Goal: Task Accomplishment & Management: Manage account settings

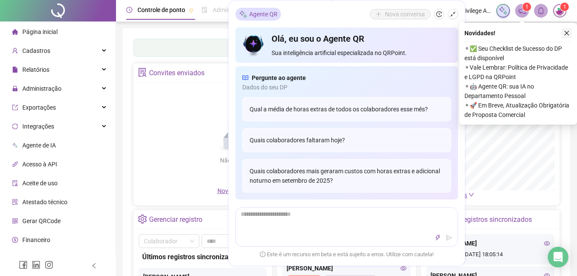
click at [567, 33] on icon "close" at bounding box center [566, 33] width 5 height 5
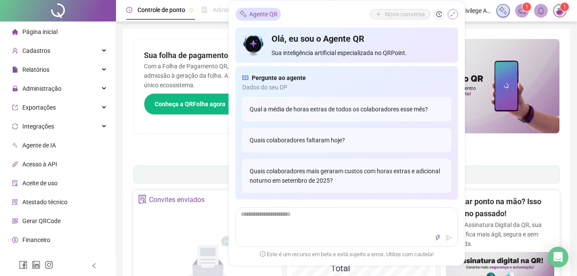
click at [454, 11] on icon "shrink" at bounding box center [453, 14] width 6 height 6
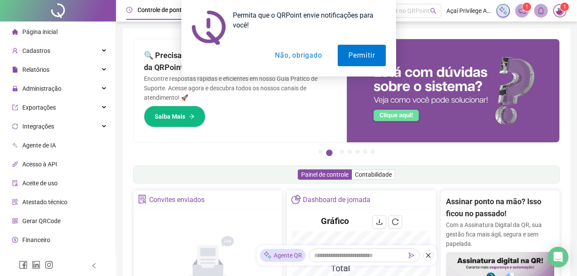
click at [313, 51] on button "Não, obrigado" at bounding box center [298, 55] width 68 height 21
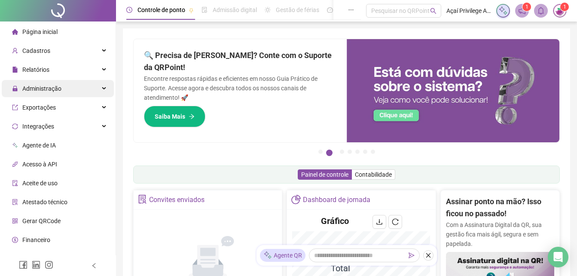
click at [64, 85] on div "Administração" at bounding box center [58, 88] width 112 height 17
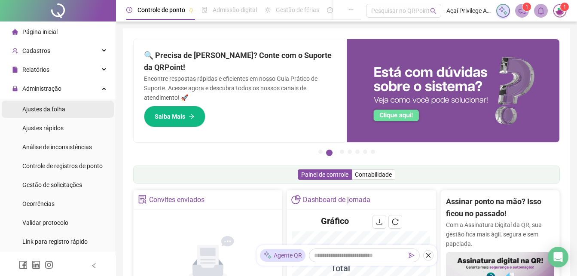
click at [64, 104] on div "Ajustes da folha" at bounding box center [43, 109] width 43 height 17
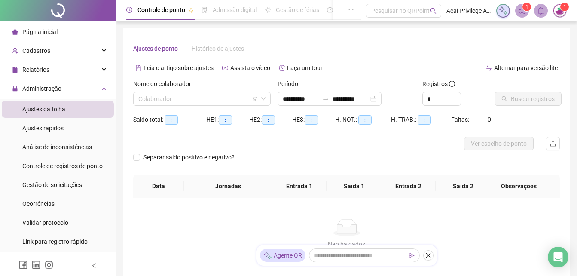
type input "**********"
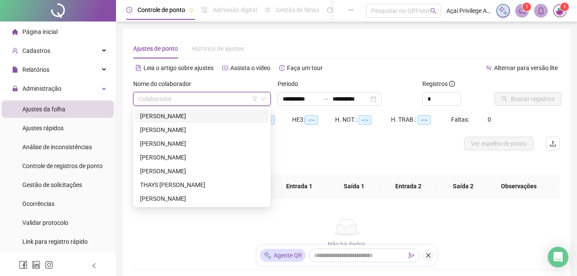
click at [221, 99] on input "search" at bounding box center [197, 98] width 119 height 13
click at [215, 117] on div "ESTEVÃO JOSÉ SOUZA DOS SANTOS" at bounding box center [202, 115] width 124 height 9
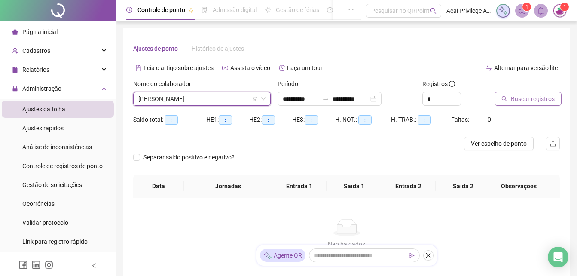
click at [516, 97] on span "Buscar registros" at bounding box center [533, 98] width 44 height 9
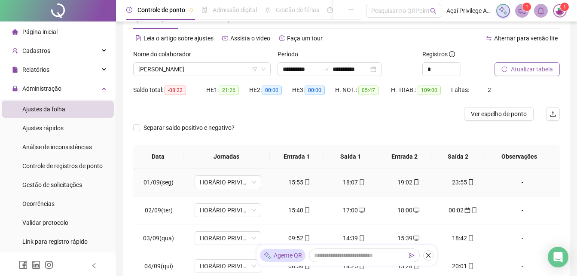
scroll to position [86, 0]
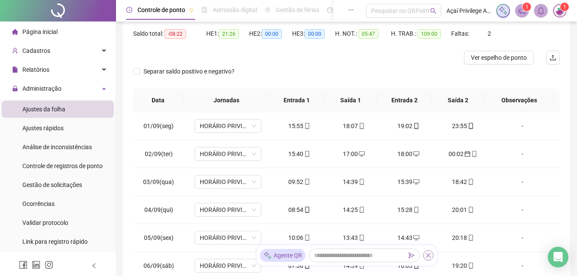
click at [428, 254] on icon "close" at bounding box center [428, 255] width 6 height 6
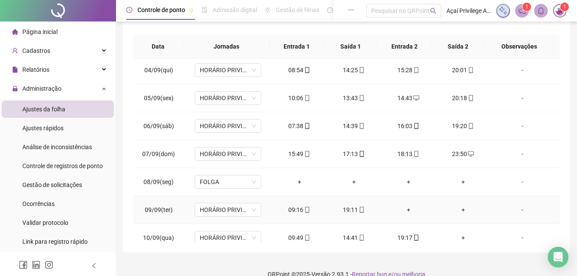
click at [405, 209] on div "+" at bounding box center [408, 209] width 41 height 9
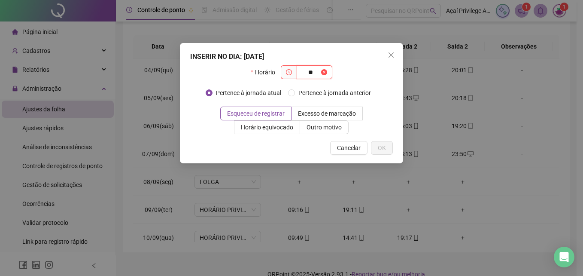
type input "*"
type input "*****"
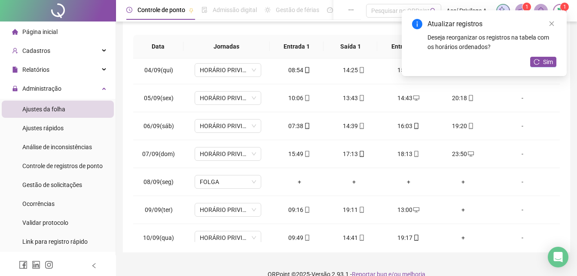
click at [459, 208] on div "+" at bounding box center [462, 209] width 41 height 9
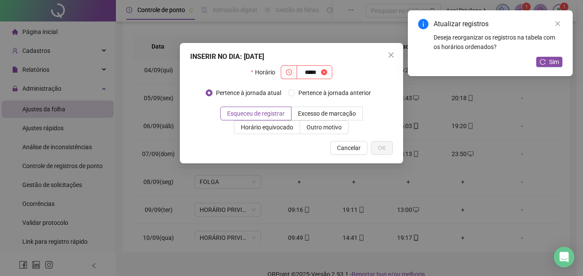
type input "*****"
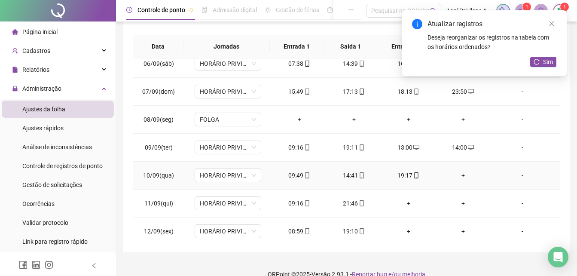
scroll to position [172, 0]
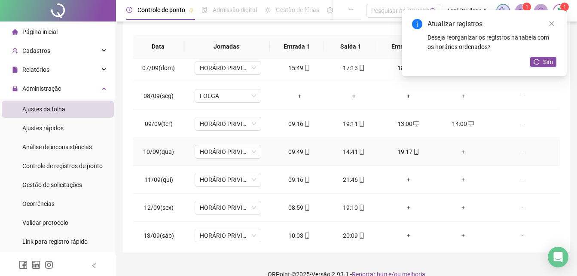
click at [458, 151] on div "+" at bounding box center [462, 151] width 41 height 9
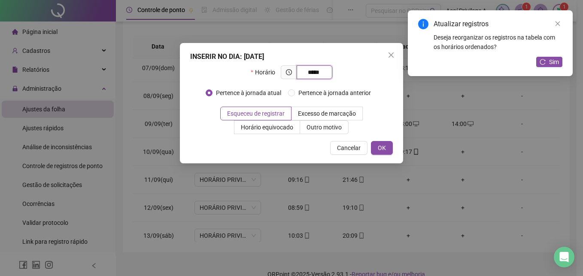
type input "*****"
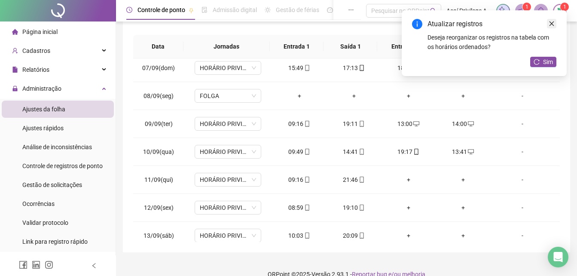
click at [553, 24] on icon "close" at bounding box center [552, 24] width 6 height 6
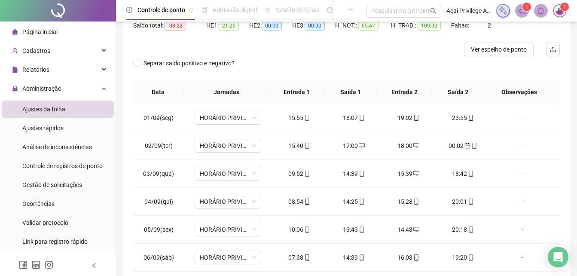
scroll to position [54, 0]
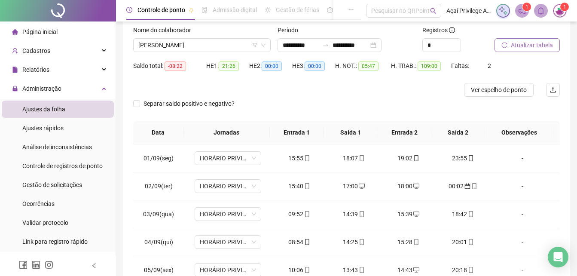
click at [527, 46] on span "Atualizar tabela" at bounding box center [532, 44] width 42 height 9
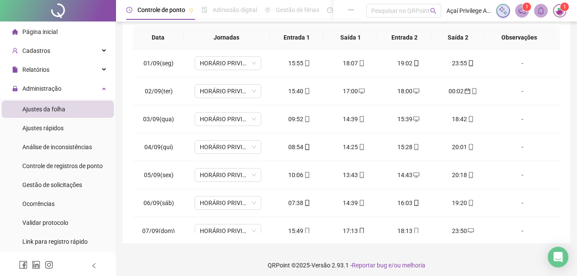
scroll to position [153, 0]
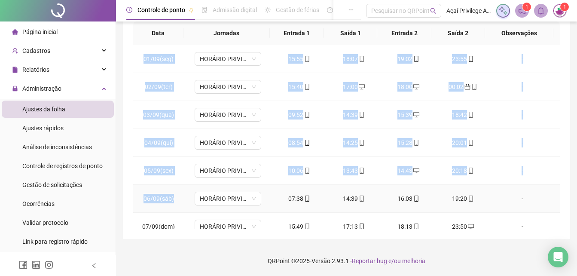
drag, startPoint x: 144, startPoint y: 57, endPoint x: 174, endPoint y: 199, distance: 145.2
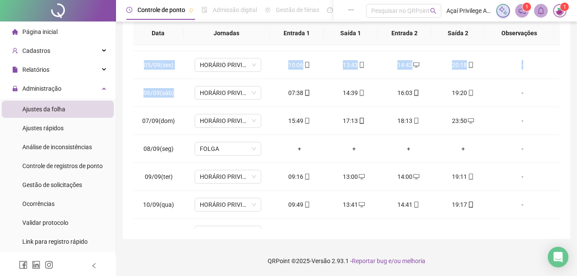
scroll to position [112, 0]
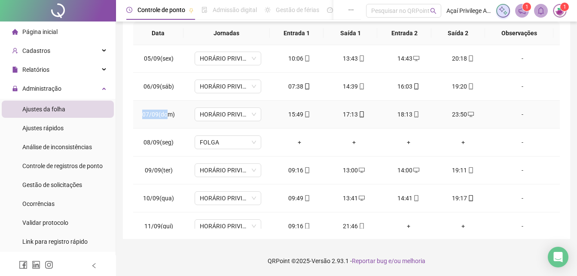
drag, startPoint x: 143, startPoint y: 115, endPoint x: 168, endPoint y: 116, distance: 24.9
click at [168, 116] on span "07/09(dom)" at bounding box center [158, 114] width 33 height 7
drag, startPoint x: 168, startPoint y: 116, endPoint x: 178, endPoint y: 121, distance: 11.0
click at [179, 121] on td "07/09(dom)" at bounding box center [158, 115] width 51 height 28
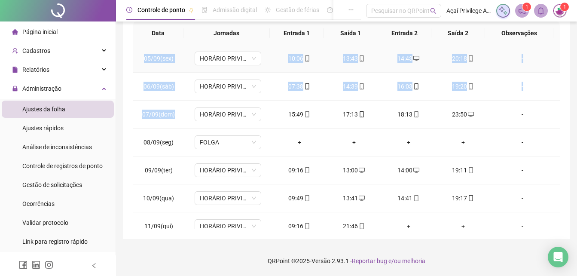
drag, startPoint x: 176, startPoint y: 115, endPoint x: 134, endPoint y: 66, distance: 64.9
click at [134, 66] on tbody "01/09(seg) HORÁRIO PRIVILEGE PRAZERES 15:55 18:07 19:02 23:55 - 02/09(ter) HORÁ…" at bounding box center [346, 170] width 427 height 475
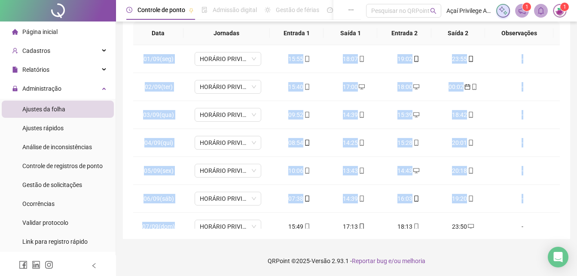
scroll to position [66, 0]
drag, startPoint x: 143, startPoint y: 52, endPoint x: 174, endPoint y: 226, distance: 175.9
click at [174, 226] on tbody "01/09(seg) HORÁRIO PRIVILEGE PRAZERES 15:55 18:07 19:02 23:55 - 02/09(ter) HORÁ…" at bounding box center [346, 225] width 427 height 475
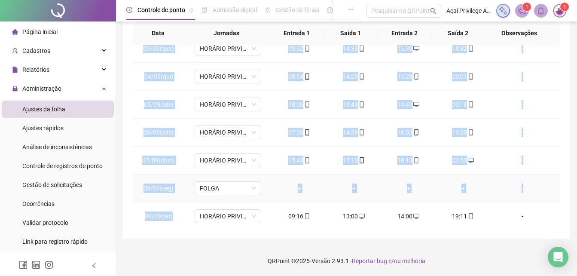
click at [155, 179] on td "08/09(seg)" at bounding box center [158, 188] width 51 height 28
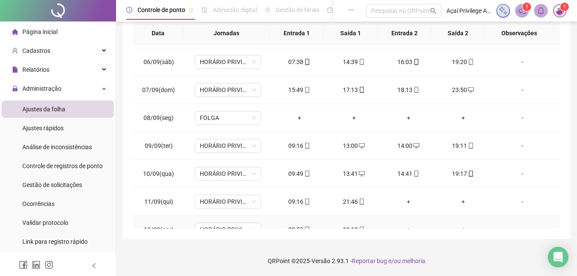
scroll to position [195, 0]
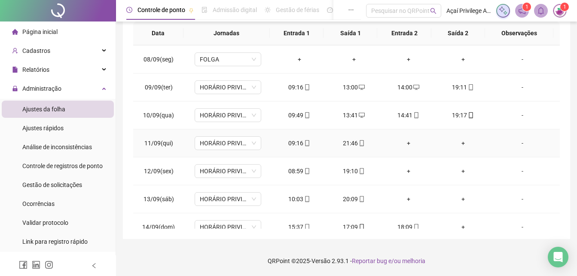
click at [403, 144] on div "+" at bounding box center [408, 142] width 41 height 9
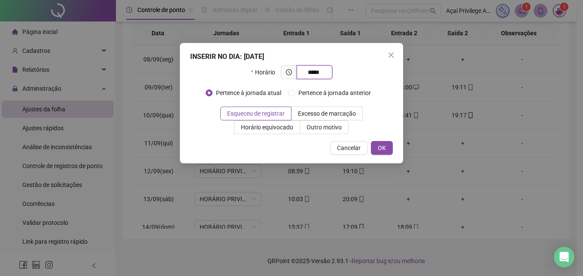
type input "*****"
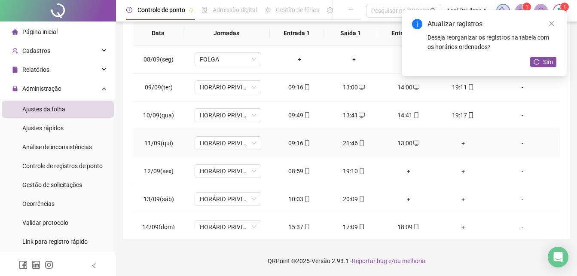
click at [459, 144] on div "+" at bounding box center [462, 142] width 41 height 9
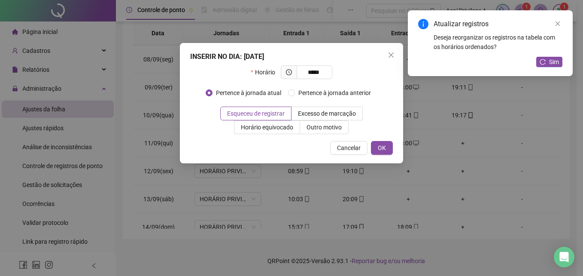
type input "*****"
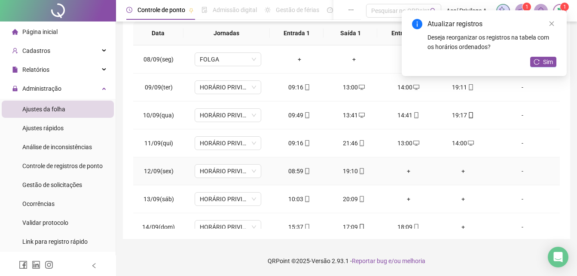
click at [399, 171] on div "+" at bounding box center [408, 170] width 41 height 9
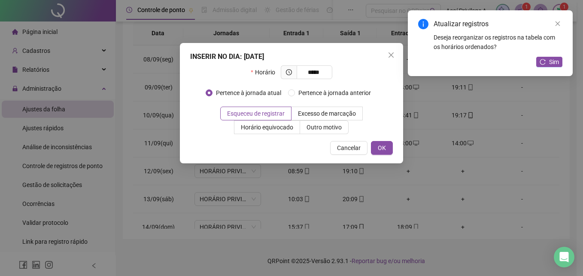
type input "*****"
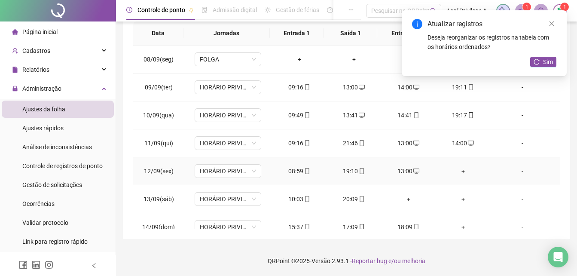
click at [456, 168] on div "+" at bounding box center [462, 170] width 41 height 9
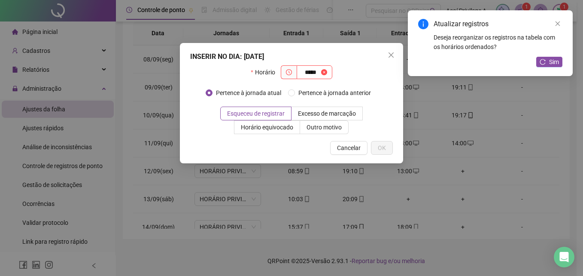
type input "*****"
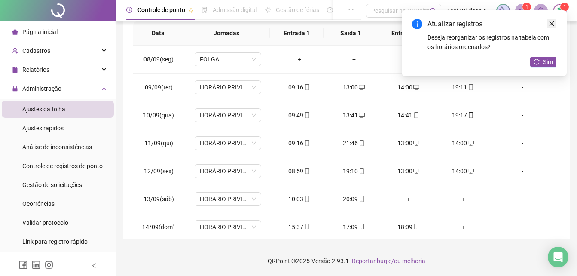
click at [552, 23] on icon "close" at bounding box center [551, 23] width 5 height 5
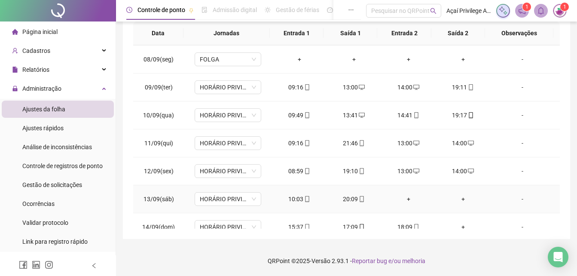
click at [405, 199] on div "+" at bounding box center [408, 198] width 41 height 9
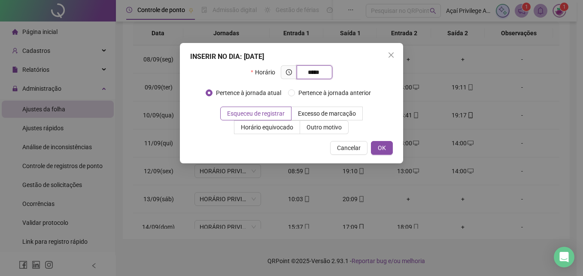
type input "*****"
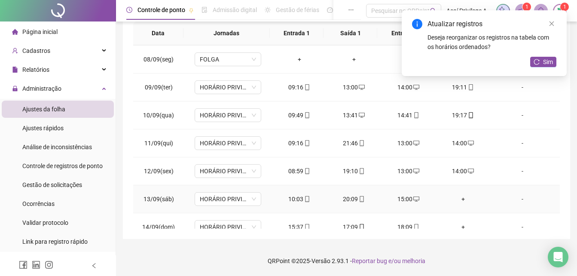
click at [459, 197] on div "+" at bounding box center [462, 198] width 41 height 9
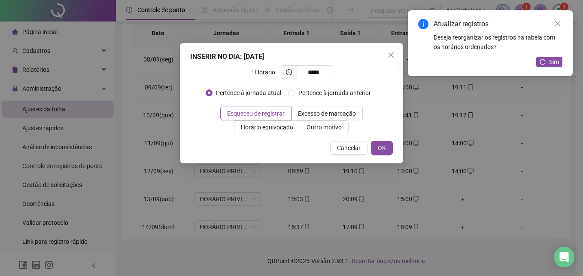
type input "*****"
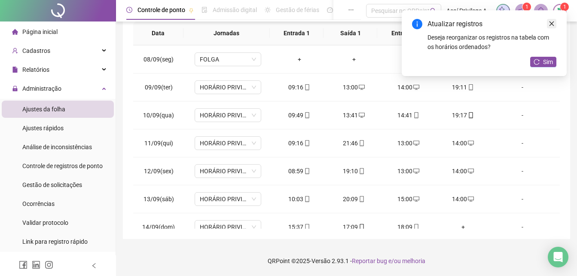
click at [554, 23] on icon "close" at bounding box center [552, 24] width 6 height 6
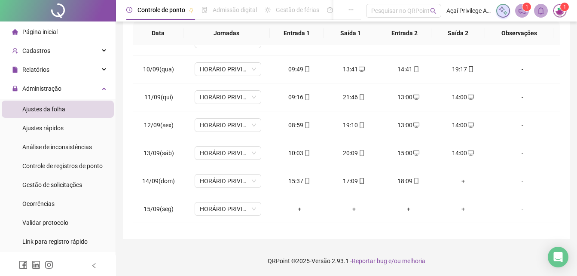
scroll to position [247, 0]
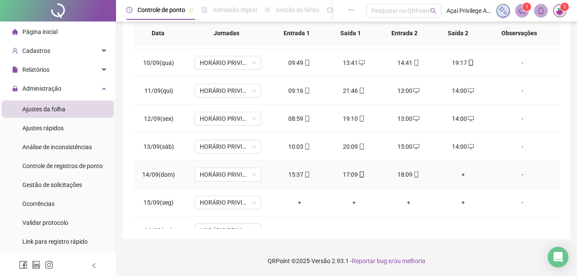
click at [456, 174] on div "+" at bounding box center [462, 174] width 41 height 9
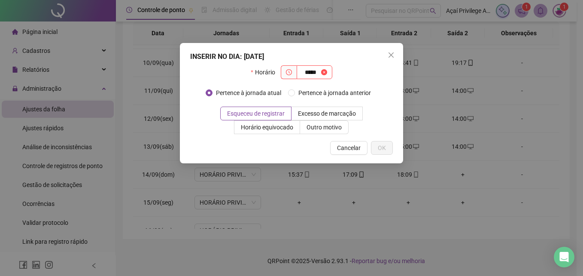
type input "*****"
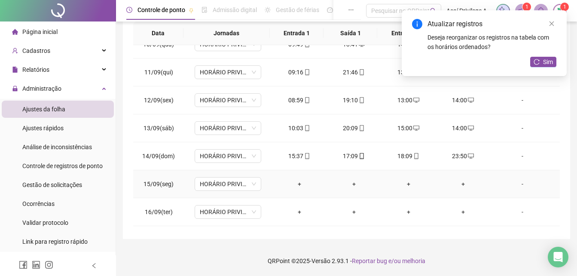
scroll to position [291, 0]
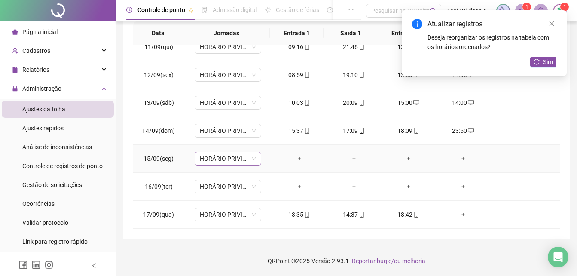
click at [247, 164] on span "HORÁRIO PRIVILEGE PRAZERES" at bounding box center [228, 158] width 56 height 13
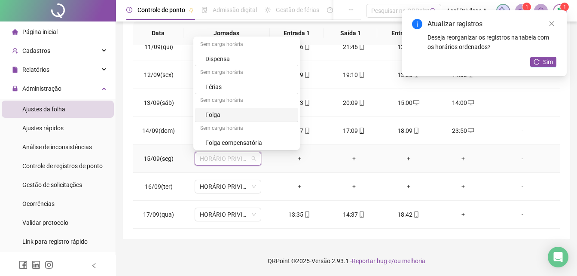
click at [224, 113] on div "Folga" at bounding box center [249, 114] width 88 height 9
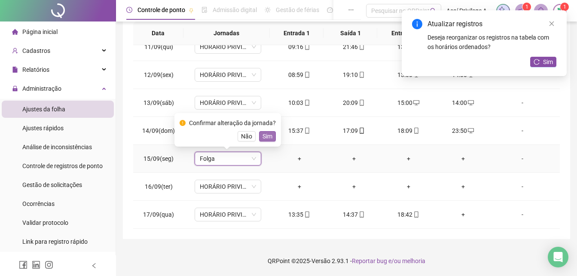
click at [267, 135] on span "Sim" at bounding box center [267, 135] width 10 height 9
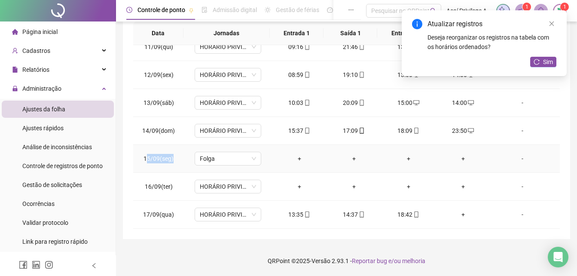
drag, startPoint x: 147, startPoint y: 158, endPoint x: 182, endPoint y: 160, distance: 34.5
click at [182, 160] on td "15/09(seg)" at bounding box center [158, 159] width 51 height 28
drag, startPoint x: 182, startPoint y: 160, endPoint x: 174, endPoint y: 188, distance: 28.9
click at [174, 188] on td "16/09(ter)" at bounding box center [158, 187] width 51 height 28
click at [554, 21] on icon "close" at bounding box center [552, 24] width 6 height 6
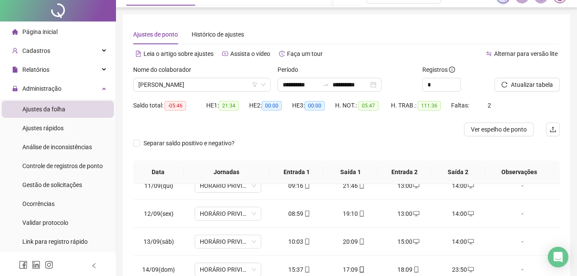
scroll to position [0, 0]
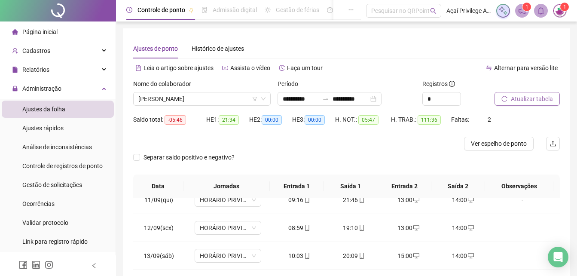
click at [521, 99] on span "Atualizar tabela" at bounding box center [532, 98] width 42 height 9
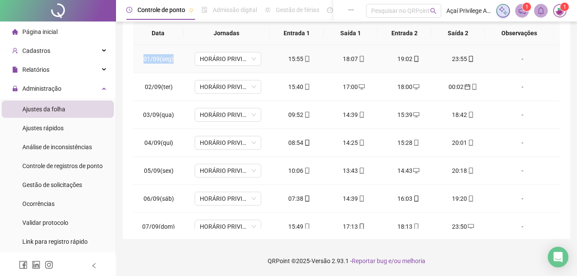
drag, startPoint x: 140, startPoint y: 60, endPoint x: 178, endPoint y: 67, distance: 38.9
click at [178, 67] on td "01/09(seg)" at bounding box center [158, 59] width 51 height 28
drag, startPoint x: 141, startPoint y: 119, endPoint x: 174, endPoint y: 119, distance: 33.5
click at [174, 119] on td "03/09(qua)" at bounding box center [158, 115] width 51 height 28
drag, startPoint x: 142, startPoint y: 138, endPoint x: 171, endPoint y: 143, distance: 29.6
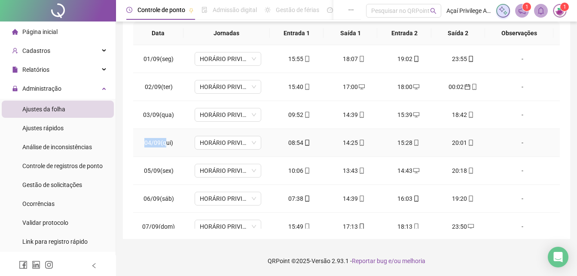
click at [169, 142] on td "04/09(qui)" at bounding box center [158, 143] width 51 height 28
drag, startPoint x: 143, startPoint y: 173, endPoint x: 165, endPoint y: 173, distance: 22.3
click at [165, 173] on td "05/09(sex)" at bounding box center [158, 171] width 51 height 28
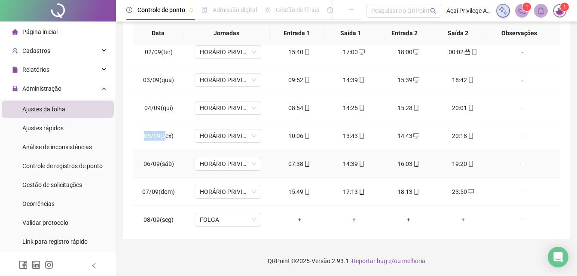
scroll to position [43, 0]
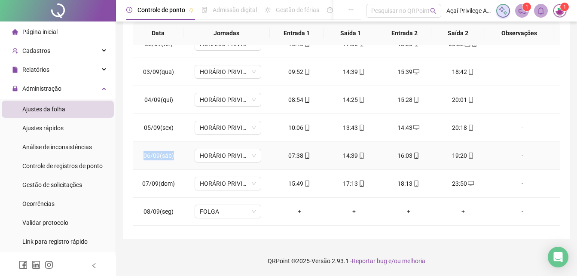
drag, startPoint x: 144, startPoint y: 158, endPoint x: 182, endPoint y: 162, distance: 38.0
click at [182, 162] on td "06/09(sáb)" at bounding box center [158, 156] width 51 height 28
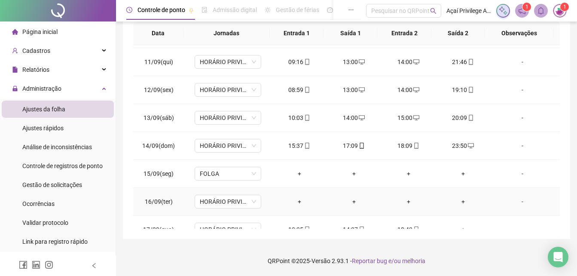
scroll to position [291, 0]
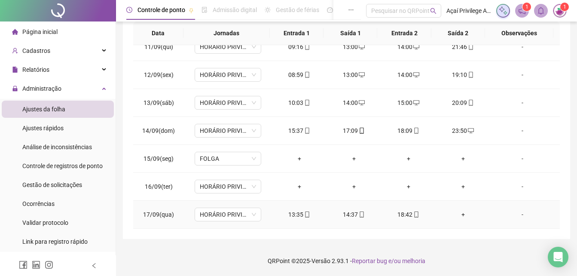
click at [456, 212] on div "+" at bounding box center [462, 214] width 41 height 9
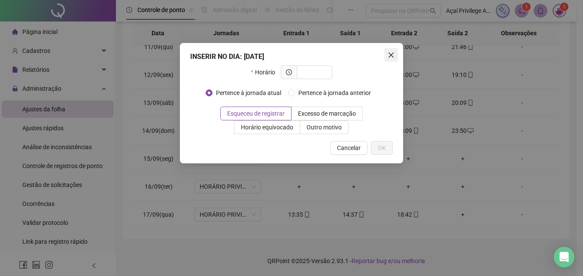
click at [391, 56] on icon "close" at bounding box center [391, 55] width 7 height 7
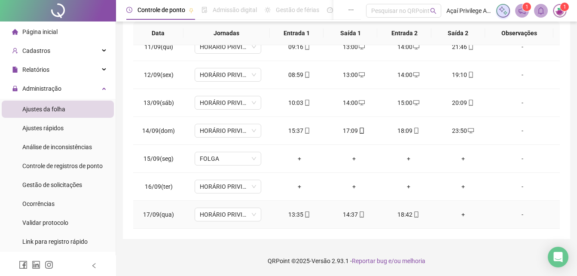
click at [457, 212] on div "+" at bounding box center [462, 214] width 41 height 9
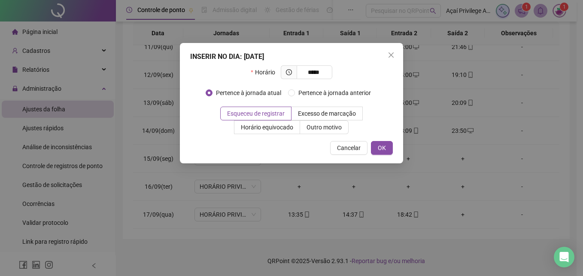
type input "*****"
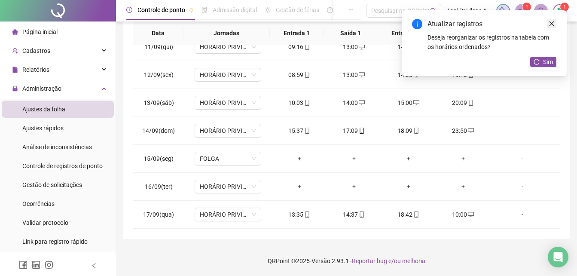
click at [549, 25] on link "Close" at bounding box center [551, 23] width 9 height 9
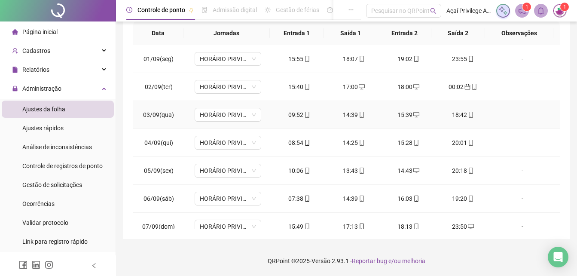
scroll to position [0, 0]
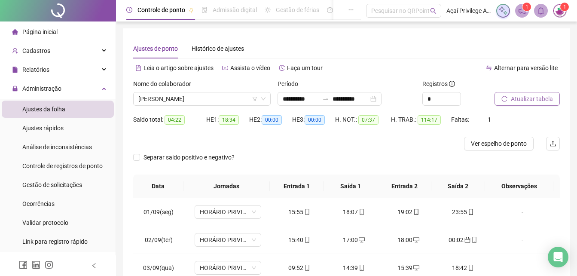
click at [532, 103] on span "Atualizar tabela" at bounding box center [532, 98] width 42 height 9
click at [498, 141] on span "Ver espelho de ponto" at bounding box center [499, 143] width 56 height 9
click at [240, 101] on span "ESTEVÃO JOSÉ SOUZA DOS SANTOS" at bounding box center [201, 98] width 127 height 13
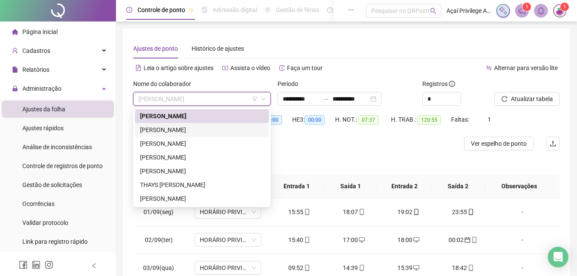
click at [219, 131] on div "FERNANDA ROSA SILVA DO NASCIMENTO" at bounding box center [202, 129] width 124 height 9
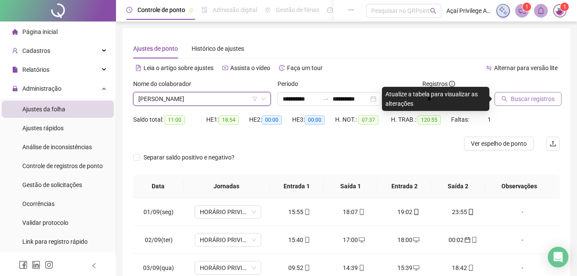
click at [521, 98] on span "Buscar registros" at bounding box center [533, 98] width 44 height 9
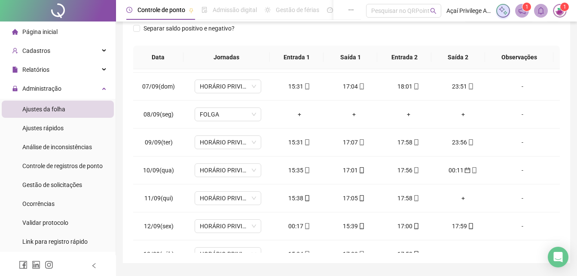
scroll to position [177, 0]
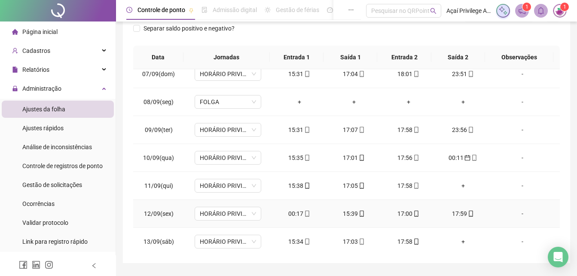
click at [290, 213] on div "00:17" at bounding box center [299, 213] width 41 height 9
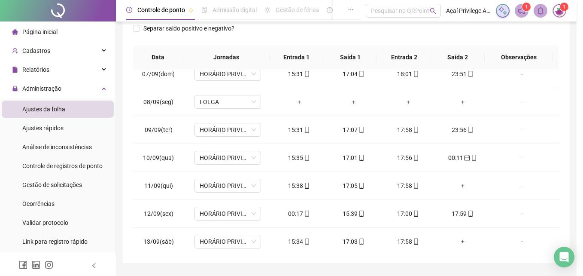
type input "**********"
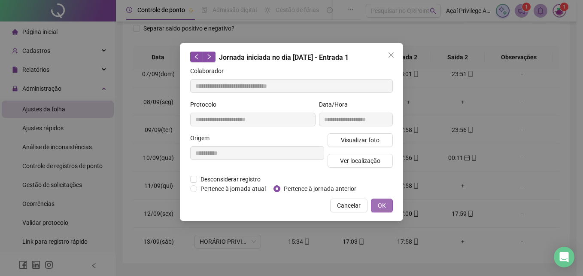
click at [391, 200] on button "OK" at bounding box center [382, 205] width 22 height 14
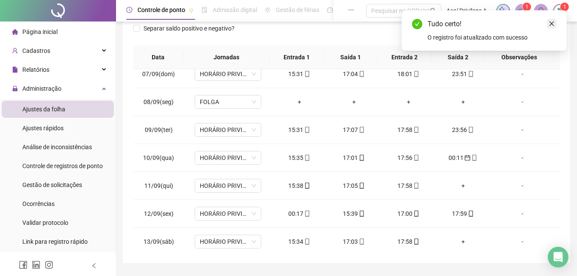
click at [550, 23] on icon "close" at bounding box center [552, 24] width 6 height 6
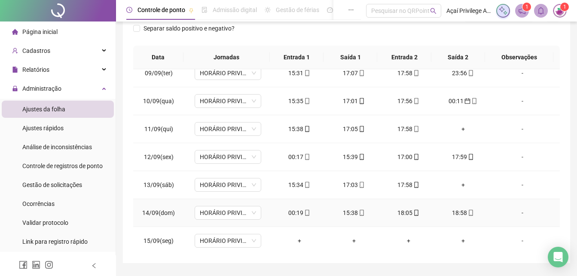
scroll to position [262, 0]
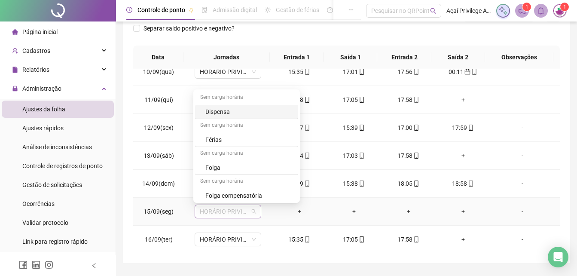
click at [219, 213] on span "HORÁRIO PRIVILEGE PRAZERES" at bounding box center [228, 211] width 56 height 13
click at [222, 169] on div "Folga" at bounding box center [249, 167] width 88 height 9
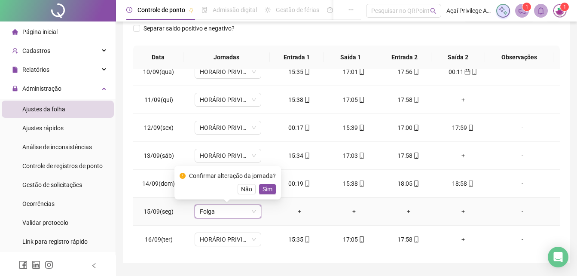
click at [266, 182] on div "Confirmar alteração da jornada? Não Sim" at bounding box center [228, 182] width 96 height 23
click at [268, 186] on span "Sim" at bounding box center [267, 188] width 10 height 9
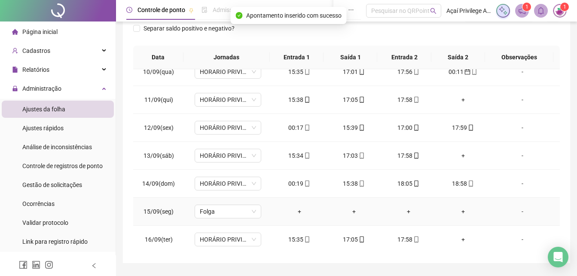
scroll to position [291, 0]
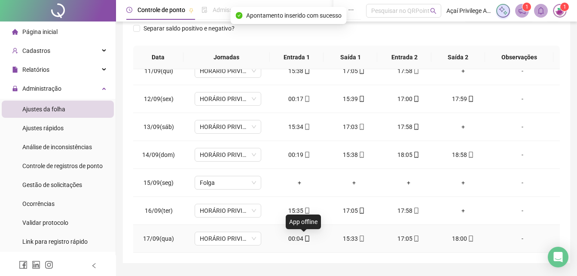
click at [290, 237] on div "00:04" at bounding box center [299, 238] width 41 height 9
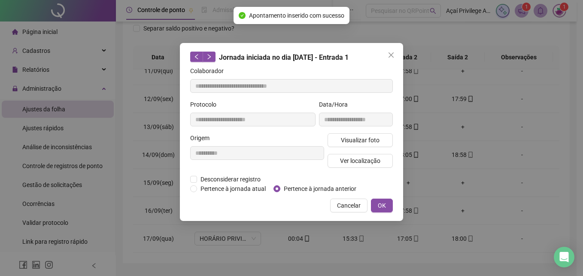
type input "**********"
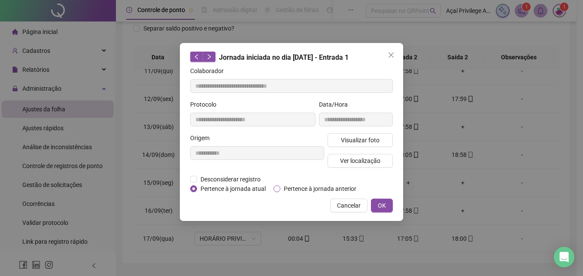
click at [285, 190] on span "Pertence à jornada anterior" at bounding box center [319, 188] width 79 height 9
click at [387, 205] on button "OK" at bounding box center [382, 205] width 22 height 14
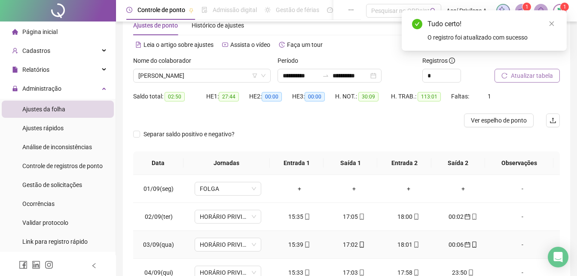
scroll to position [0, 0]
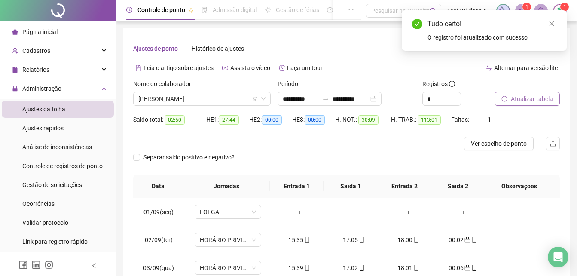
click at [537, 101] on span "Atualizar tabela" at bounding box center [532, 98] width 42 height 9
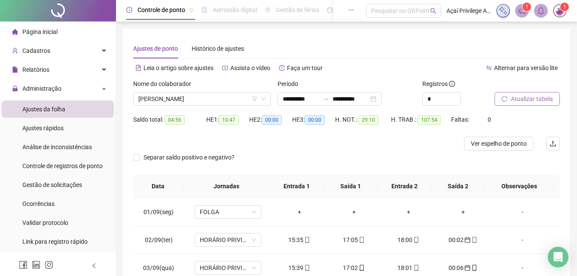
click at [534, 103] on span "Atualizar tabela" at bounding box center [532, 98] width 42 height 9
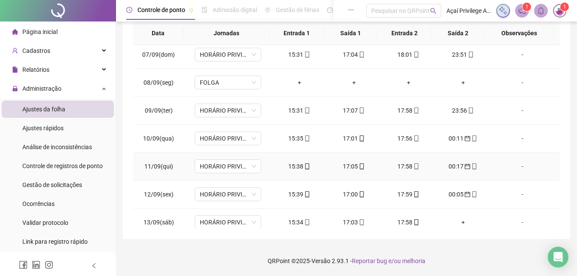
scroll to position [215, 0]
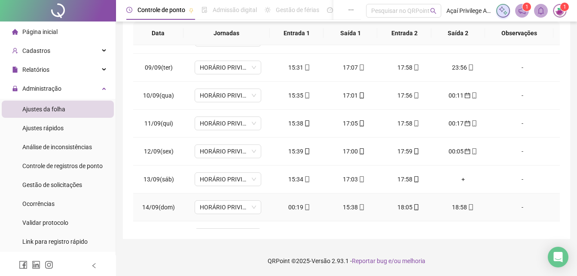
click at [297, 207] on div "00:19" at bounding box center [299, 206] width 41 height 9
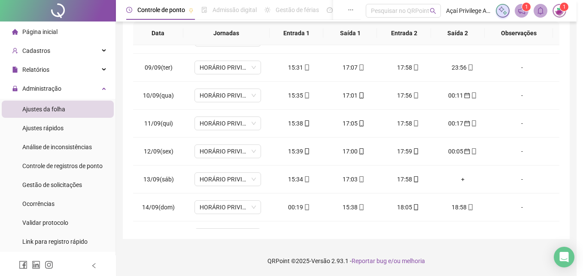
type input "**********"
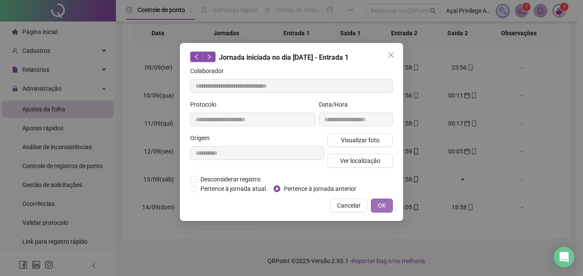
click at [380, 203] on span "OK" at bounding box center [382, 205] width 8 height 9
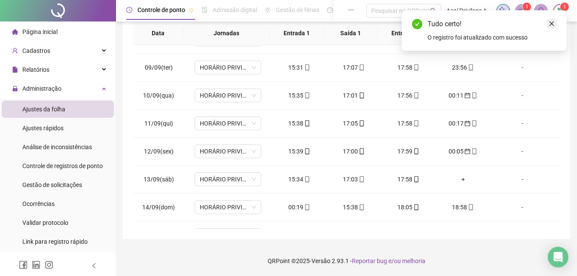
click at [553, 24] on icon "close" at bounding box center [552, 24] width 6 height 6
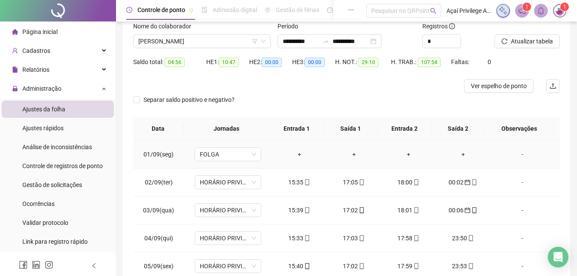
scroll to position [0, 0]
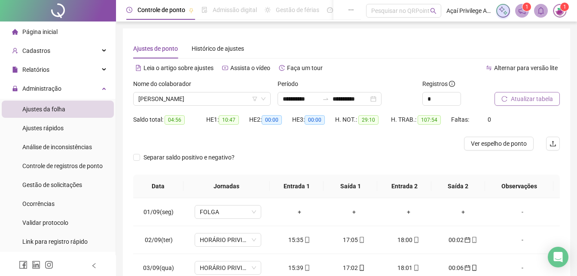
click at [522, 101] on span "Atualizar tabela" at bounding box center [532, 98] width 42 height 9
click at [238, 99] on span "FERNANDA ROSA SILVA DO NASCIMENTO" at bounding box center [201, 98] width 127 height 13
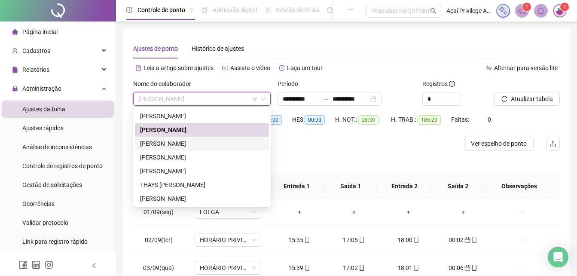
click at [212, 141] on div "IZABELLY NAYSA MARIA SILVA NEVES" at bounding box center [202, 143] width 124 height 9
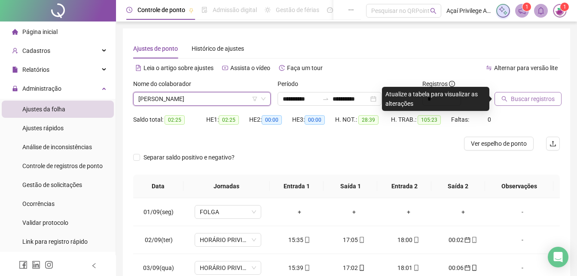
click at [524, 99] on span "Buscar registros" at bounding box center [533, 98] width 44 height 9
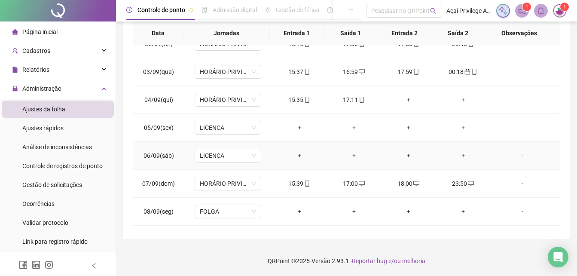
scroll to position [129, 0]
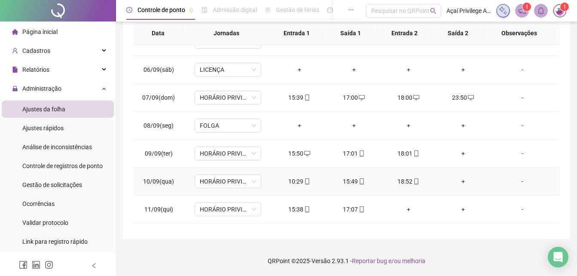
click at [460, 181] on div "+" at bounding box center [462, 181] width 41 height 9
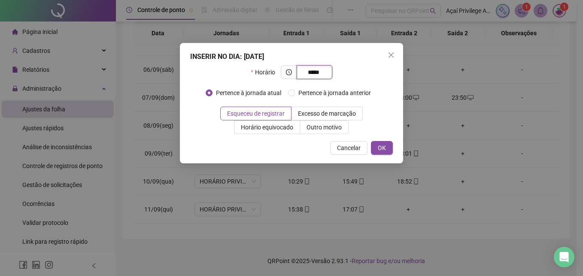
type input "*****"
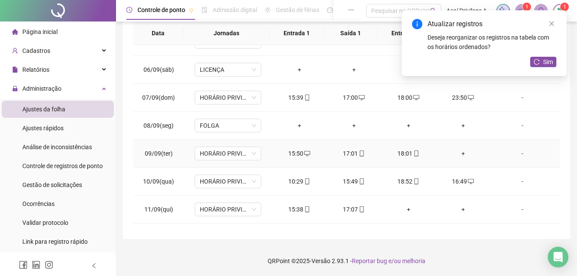
click at [459, 155] on div "+" at bounding box center [462, 153] width 41 height 9
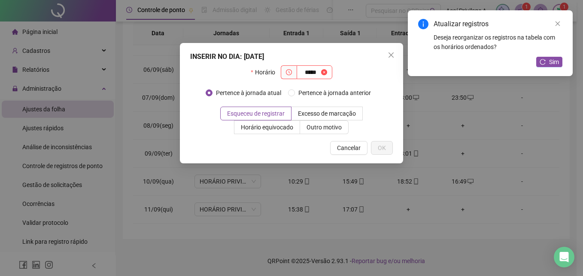
type input "*****"
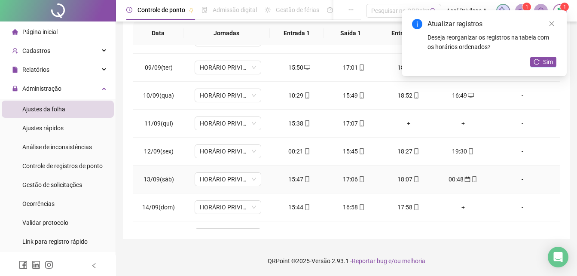
scroll to position [172, 0]
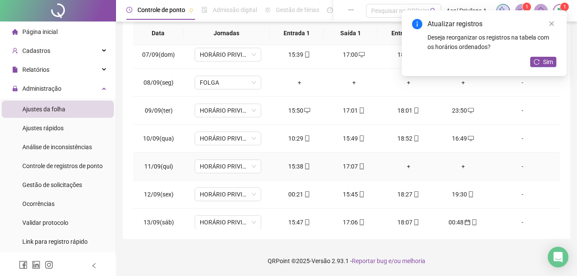
click at [406, 166] on div "+" at bounding box center [408, 166] width 41 height 9
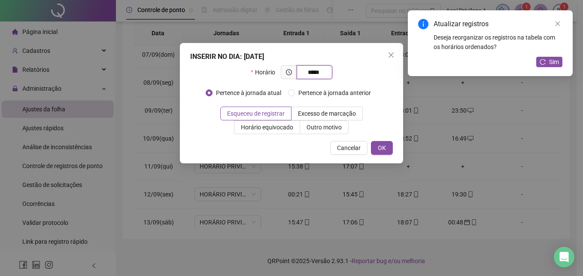
type input "*****"
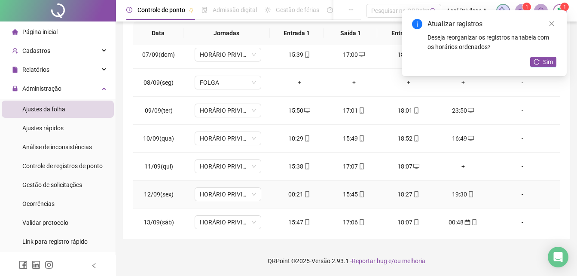
click at [297, 191] on div "00:21" at bounding box center [299, 193] width 41 height 9
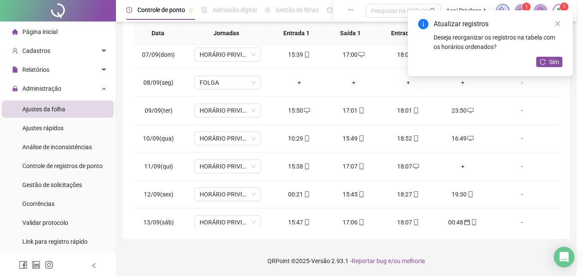
type input "**********"
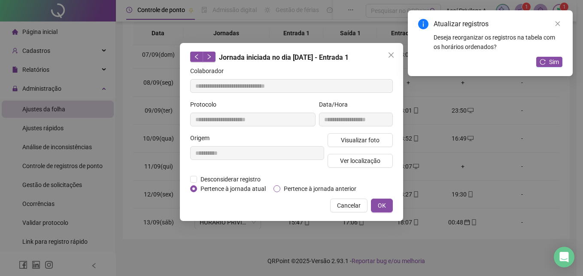
click at [294, 190] on span "Pertence à jornada anterior" at bounding box center [319, 188] width 79 height 9
click at [379, 204] on span "OK" at bounding box center [382, 205] width 8 height 9
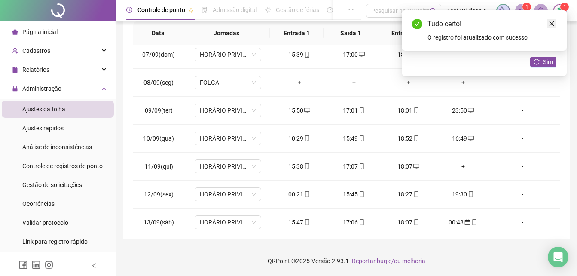
click at [549, 23] on icon "close" at bounding box center [552, 24] width 6 height 6
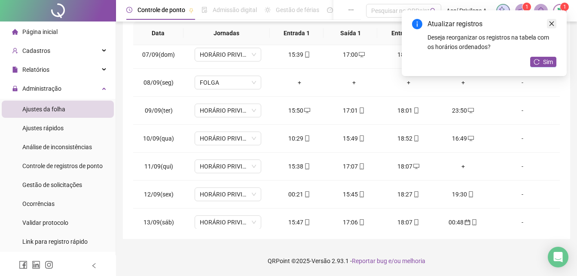
click at [554, 22] on icon "close" at bounding box center [552, 24] width 6 height 6
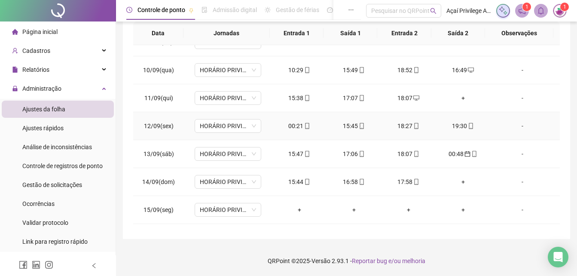
scroll to position [258, 0]
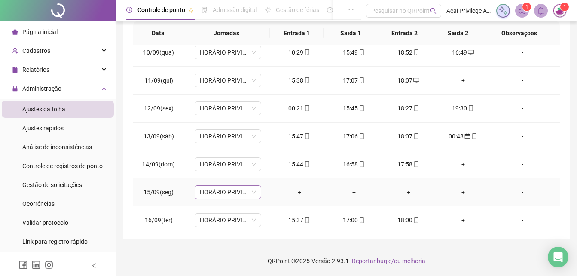
click at [237, 194] on span "HORÁRIO PRIVILEGE PRAZERES" at bounding box center [228, 192] width 56 height 13
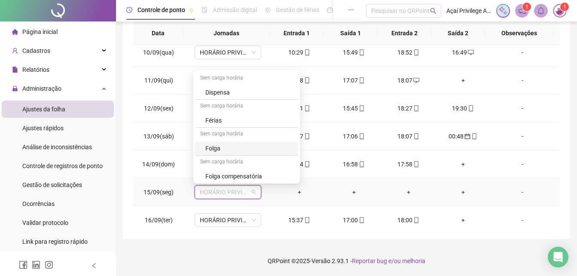
click at [222, 147] on div "Folga" at bounding box center [249, 147] width 88 height 9
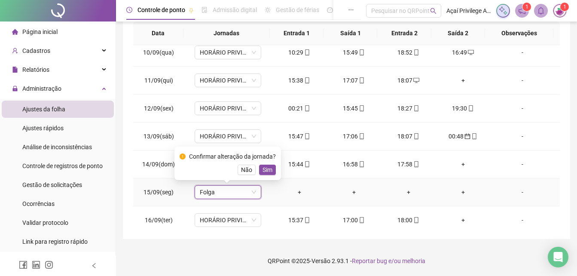
click at [264, 169] on span "Sim" at bounding box center [267, 169] width 10 height 9
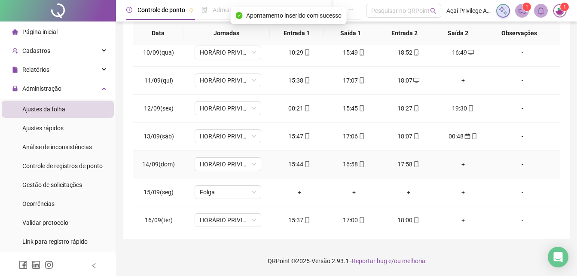
click at [456, 163] on div "+" at bounding box center [462, 163] width 41 height 9
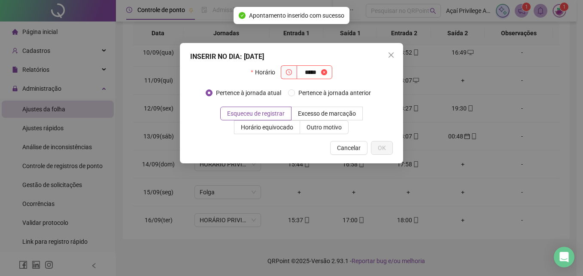
type input "*****"
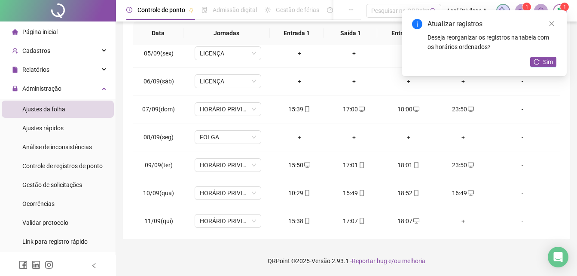
scroll to position [0, 0]
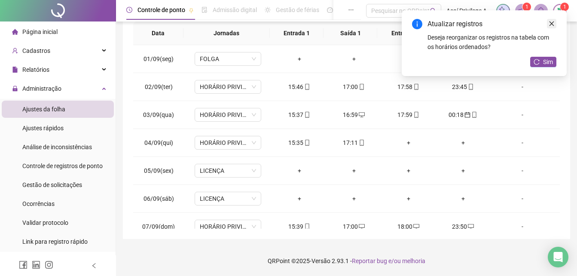
click at [549, 20] on link "Close" at bounding box center [551, 23] width 9 height 9
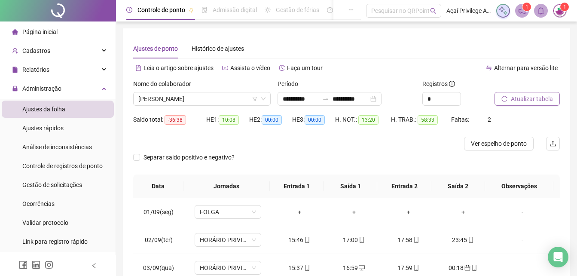
click at [518, 98] on span "Atualizar tabela" at bounding box center [532, 98] width 42 height 9
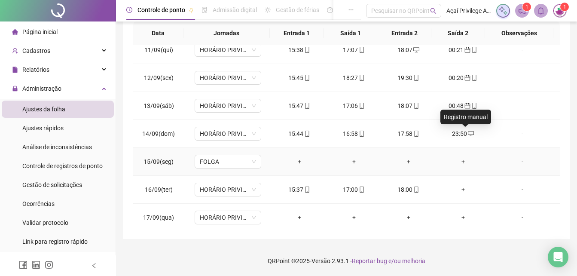
scroll to position [291, 0]
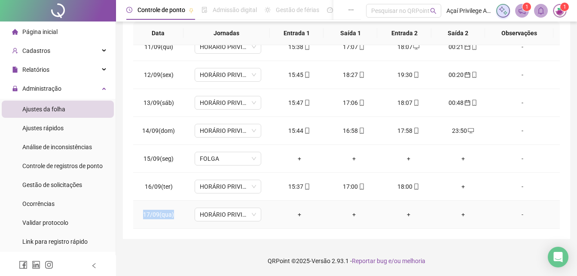
drag, startPoint x: 144, startPoint y: 214, endPoint x: 175, endPoint y: 218, distance: 30.7
click at [175, 218] on td "17/09(qua)" at bounding box center [158, 215] width 51 height 28
drag, startPoint x: 147, startPoint y: 185, endPoint x: 538, endPoint y: 185, distance: 390.9
click at [538, 185] on tr "16/09(ter) HORÁRIO PRIVILEGE PRAZERES 15:37 17:00 18:00 + -" at bounding box center [346, 187] width 427 height 28
click at [146, 188] on span "16/09(ter)" at bounding box center [159, 186] width 28 height 7
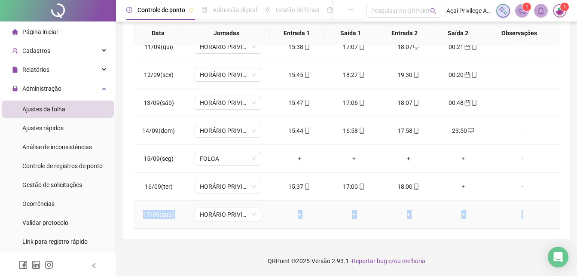
drag, startPoint x: 145, startPoint y: 213, endPoint x: 537, endPoint y: 210, distance: 392.6
click at [537, 210] on tr "17/09(qua) HORÁRIO PRIVILEGE PRAZERES + + + + -" at bounding box center [346, 215] width 427 height 28
click at [253, 234] on div "**********" at bounding box center [346, 56] width 447 height 363
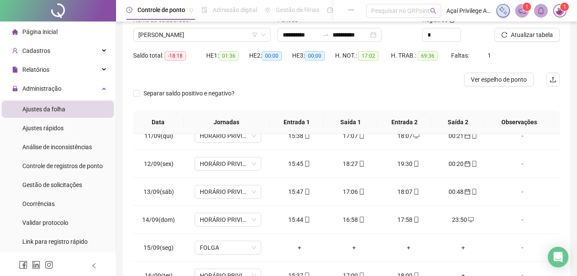
scroll to position [0, 0]
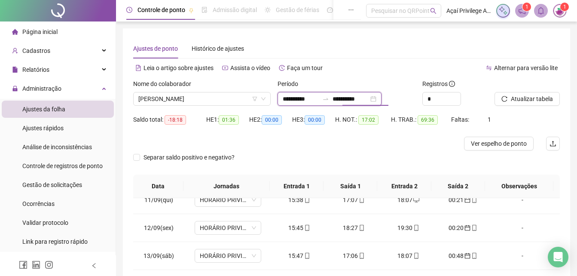
click at [353, 95] on input "**********" at bounding box center [350, 98] width 36 height 9
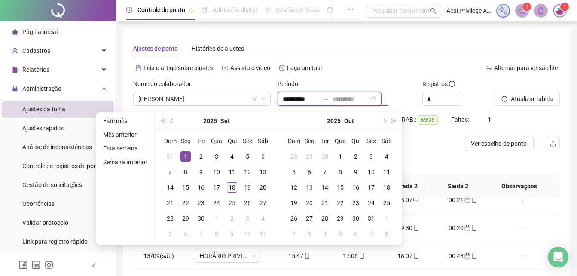
type input "**********"
click at [186, 155] on div "1" at bounding box center [185, 156] width 10 height 10
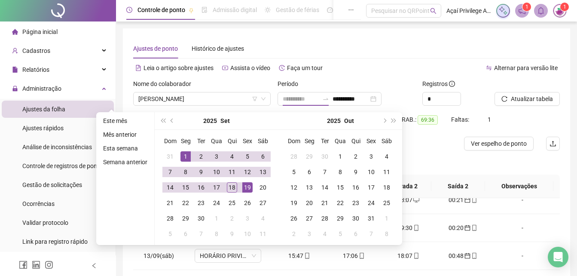
click at [251, 187] on div "19" at bounding box center [247, 187] width 10 height 10
type input "**********"
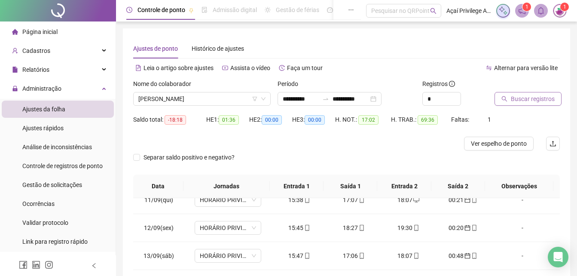
click at [548, 96] on span "Buscar registros" at bounding box center [533, 98] width 44 height 9
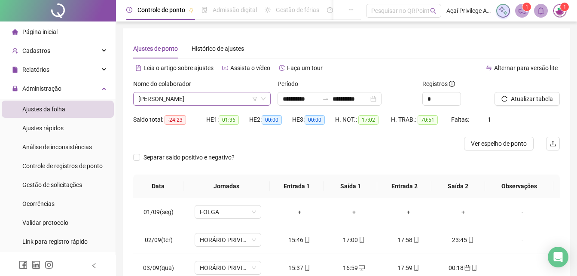
click at [219, 98] on span "IZABELLY NAYSA MARIA SILVA NEVES" at bounding box center [201, 98] width 127 height 13
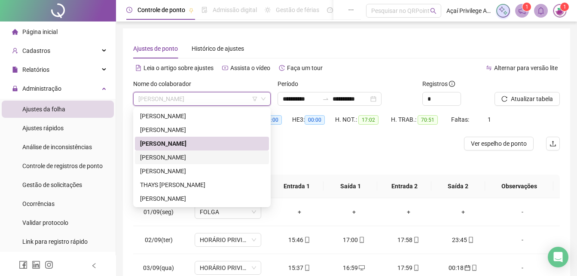
click at [210, 158] on div "LUIZ ARTHUR RODRIGUES DOS SANTOS" at bounding box center [202, 156] width 124 height 9
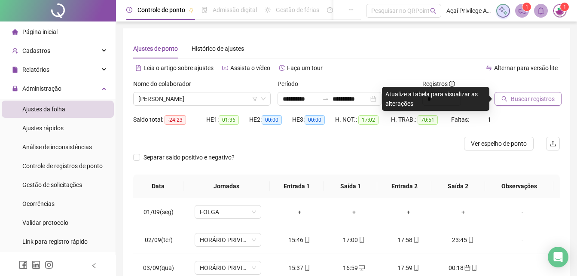
click at [527, 97] on span "Buscar registros" at bounding box center [533, 98] width 44 height 9
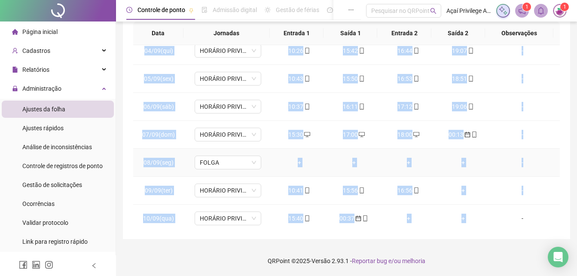
scroll to position [174, 0]
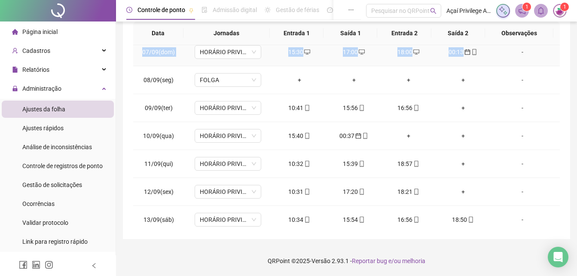
drag, startPoint x: 147, startPoint y: 85, endPoint x: 474, endPoint y: 65, distance: 327.5
click at [474, 65] on tbody "01/09(seg) FOLGA + + + + - 02/09(ter) HORÁRIO PRIVILEGE PRAZERES 10:30 15:48 16…" at bounding box center [346, 122] width 427 height 503
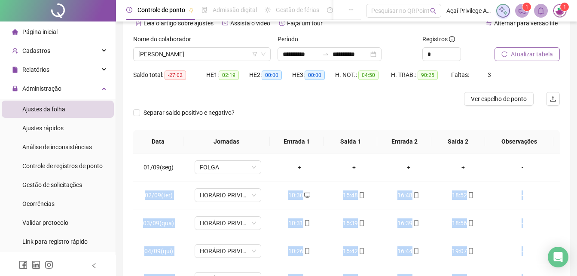
scroll to position [0, 0]
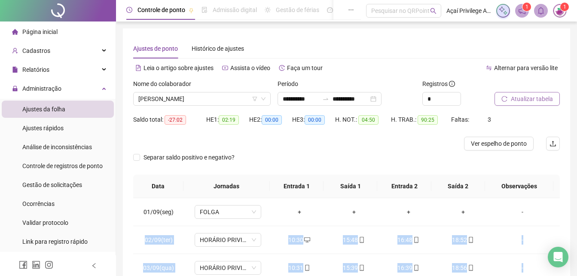
click at [531, 95] on span "Atualizar tabela" at bounding box center [532, 98] width 42 height 9
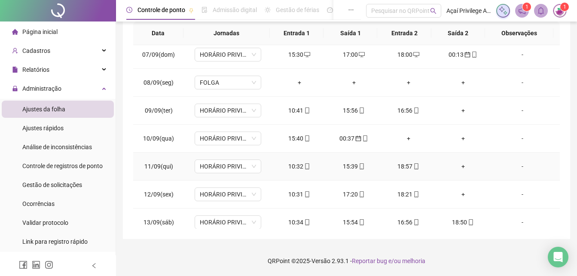
scroll to position [129, 0]
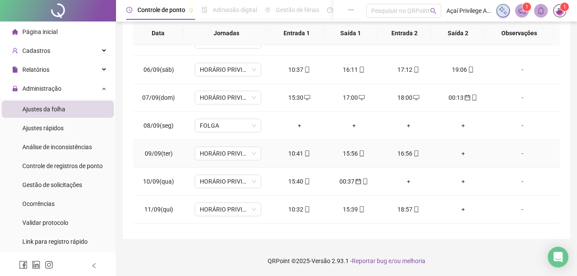
click at [456, 153] on div "+" at bounding box center [462, 153] width 41 height 9
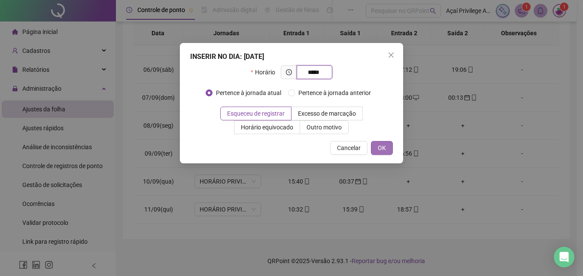
type input "*****"
click at [382, 151] on span "OK" at bounding box center [382, 147] width 8 height 9
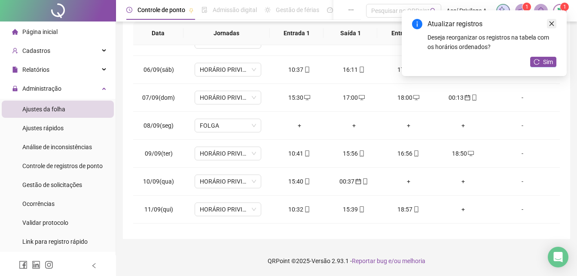
click at [553, 21] on icon "close" at bounding box center [552, 24] width 6 height 6
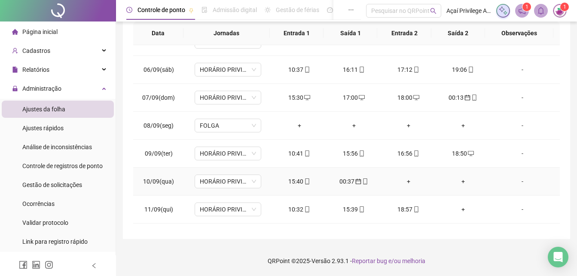
click at [403, 180] on div "+" at bounding box center [408, 181] width 41 height 9
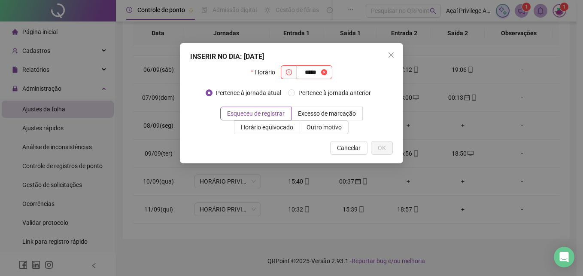
type input "*****"
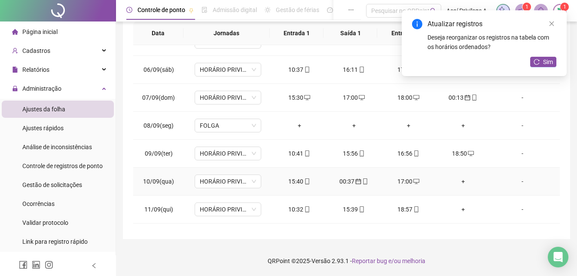
click at [460, 181] on div "+" at bounding box center [462, 181] width 41 height 9
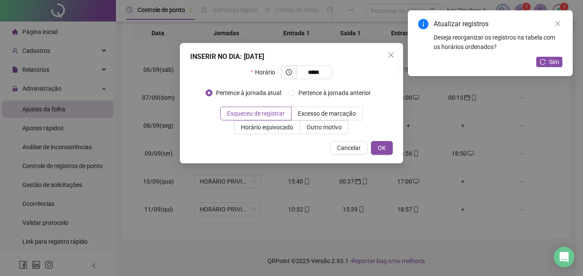
type input "*****"
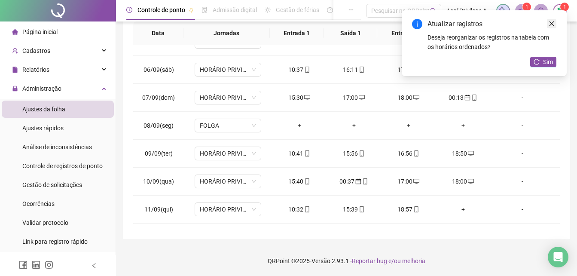
click at [549, 25] on icon "close" at bounding box center [552, 24] width 6 height 6
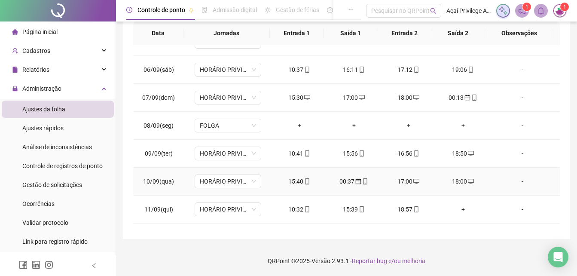
scroll to position [172, 0]
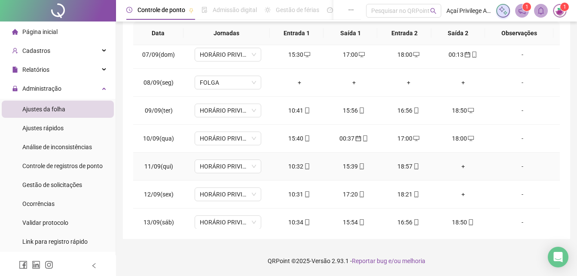
click at [458, 167] on div "+" at bounding box center [462, 166] width 41 height 9
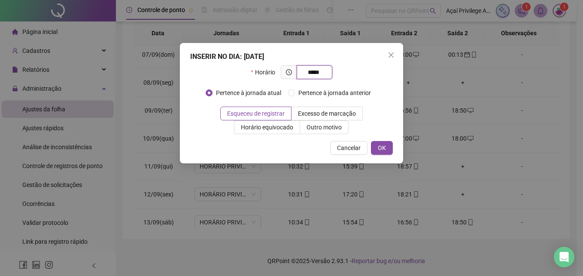
type input "*****"
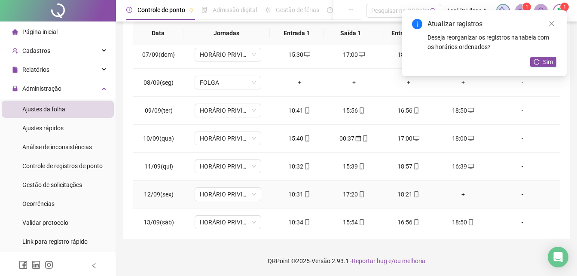
click at [456, 193] on div "+" at bounding box center [462, 193] width 41 height 9
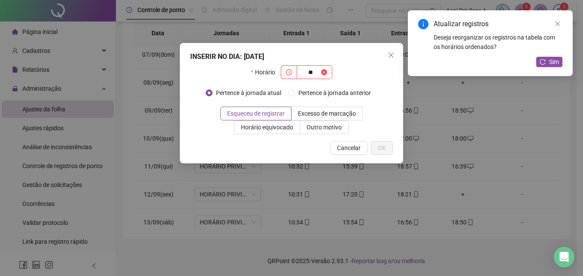
type input "*"
type input "*****"
click at [382, 147] on span "OK" at bounding box center [382, 147] width 8 height 9
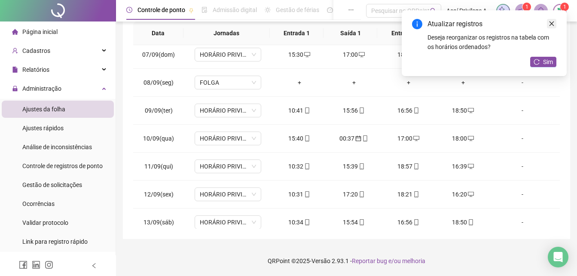
click at [548, 24] on link "Close" at bounding box center [551, 23] width 9 height 9
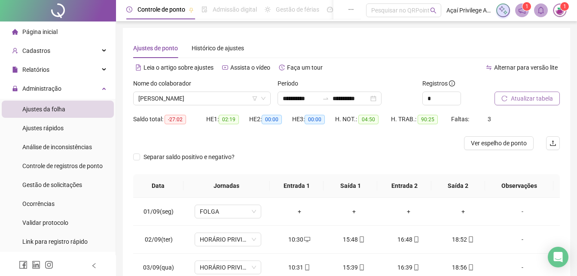
scroll to position [0, 0]
click at [524, 96] on span "Atualizar tabela" at bounding box center [532, 98] width 42 height 9
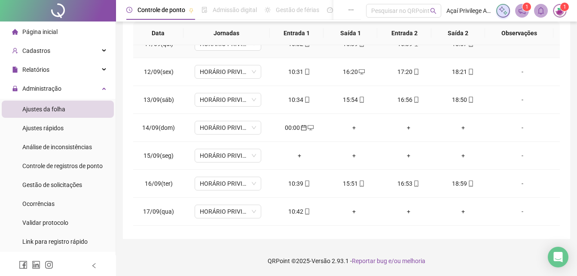
scroll to position [301, 0]
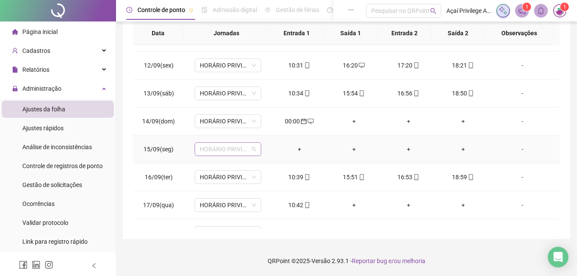
click at [239, 146] on span "HORÁRIO PRIVILEGE PRAZERES" at bounding box center [228, 149] width 56 height 13
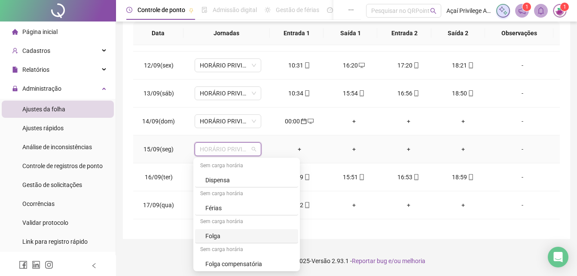
click at [225, 237] on div "Folga" at bounding box center [249, 235] width 88 height 9
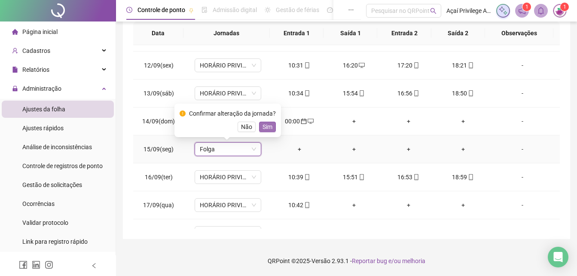
click at [265, 129] on span "Sim" at bounding box center [267, 126] width 10 height 9
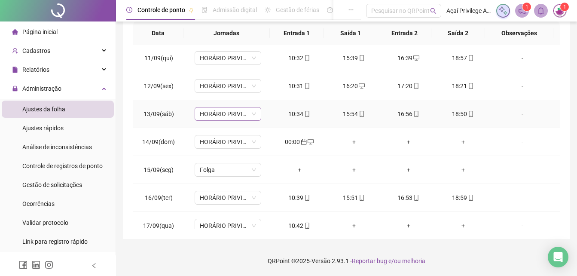
scroll to position [319, 0]
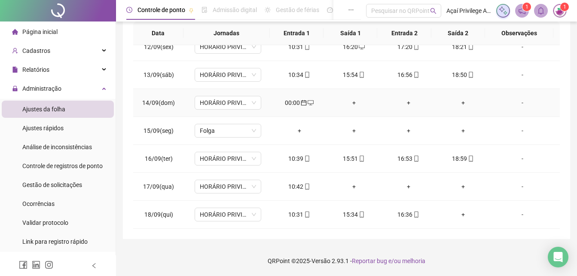
click at [349, 104] on div "+" at bounding box center [353, 102] width 41 height 9
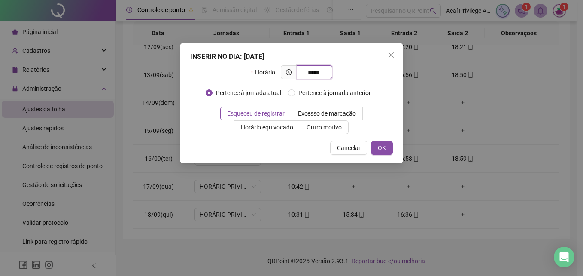
type input "*****"
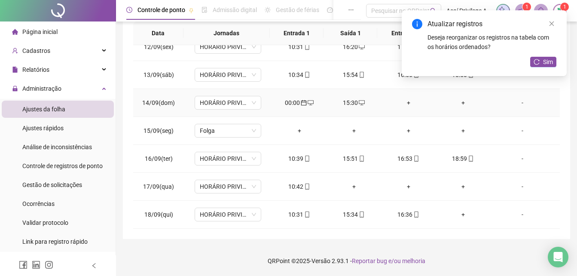
click at [402, 103] on div "+" at bounding box center [408, 102] width 41 height 9
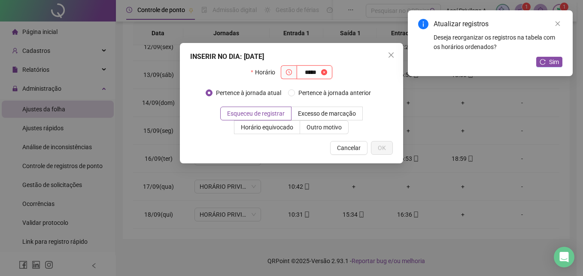
type input "*****"
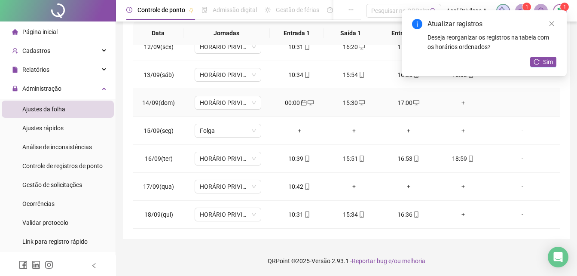
click at [457, 102] on div "+" at bounding box center [462, 102] width 41 height 9
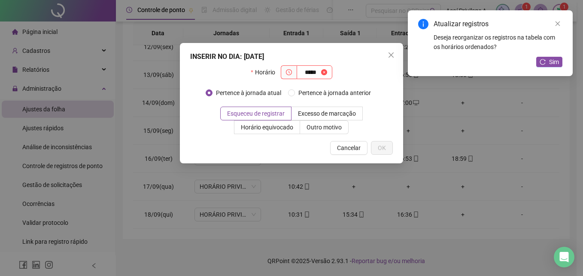
type input "*****"
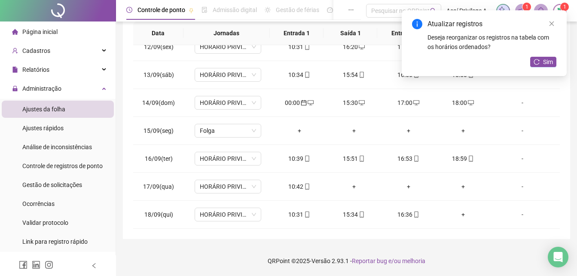
click at [546, 24] on div "Atualizar registros" at bounding box center [491, 24] width 129 height 10
click at [548, 24] on link "Close" at bounding box center [551, 23] width 9 height 9
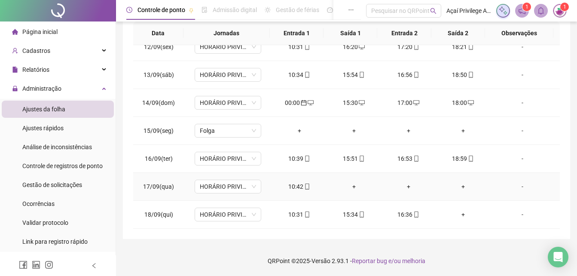
click at [350, 187] on div "+" at bounding box center [353, 186] width 41 height 9
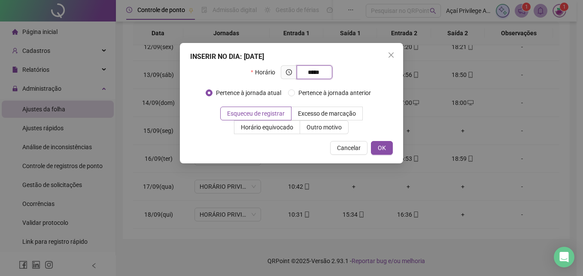
type input "*****"
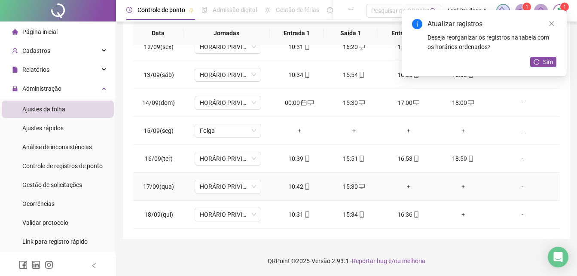
click at [403, 187] on div "+" at bounding box center [408, 186] width 41 height 9
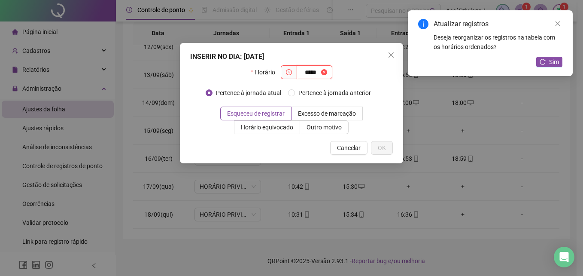
type input "*****"
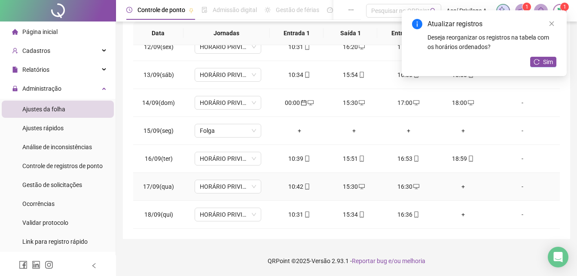
click at [459, 189] on div "+" at bounding box center [462, 186] width 41 height 9
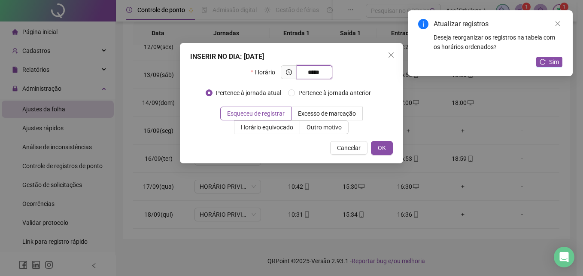
type input "*****"
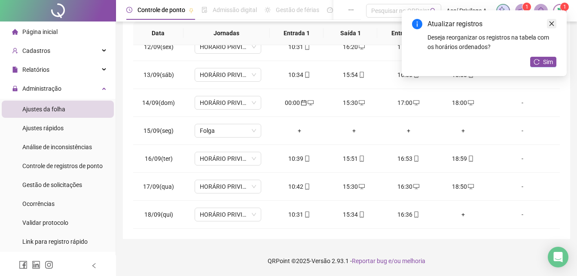
click at [550, 23] on icon "close" at bounding box center [552, 24] width 6 height 6
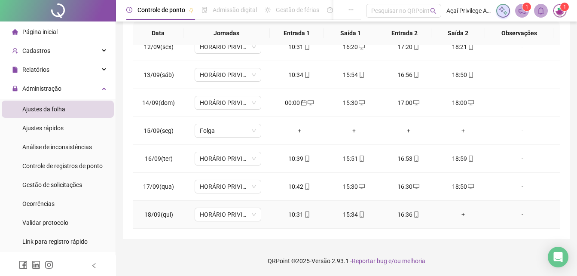
click at [460, 214] on div "+" at bounding box center [462, 214] width 41 height 9
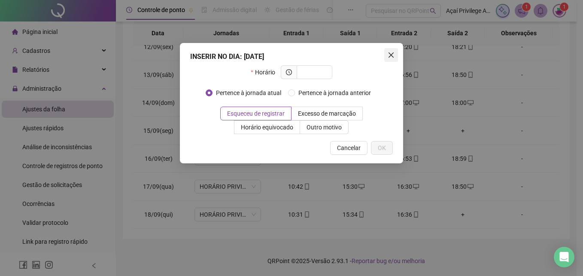
click at [387, 56] on span "Close" at bounding box center [391, 55] width 14 height 7
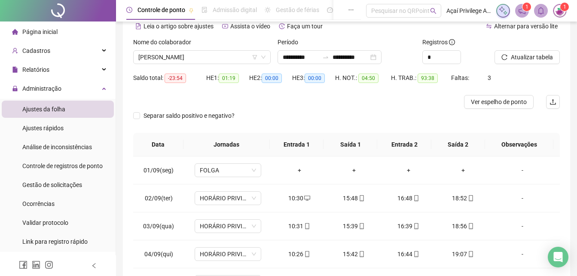
scroll to position [16, 0]
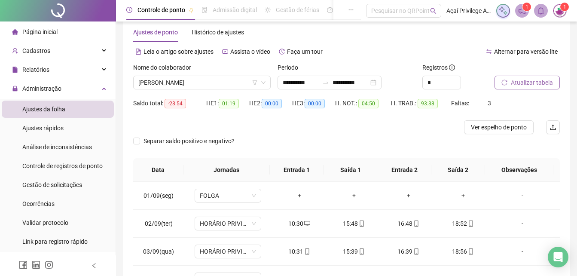
click at [516, 80] on span "Atualizar tabela" at bounding box center [532, 82] width 42 height 9
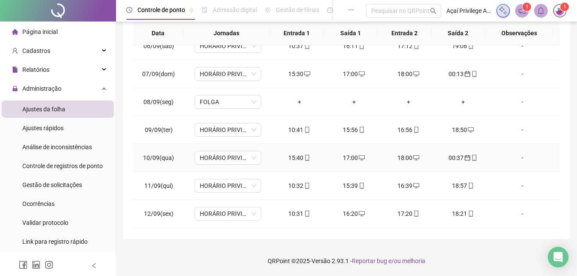
scroll to position [172, 0]
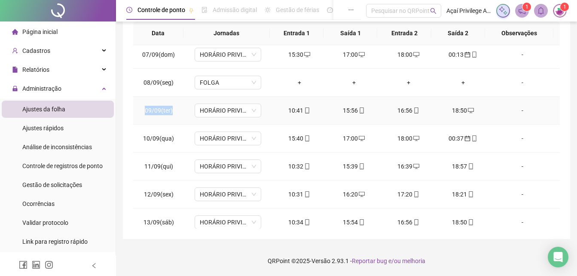
drag, startPoint x: 146, startPoint y: 111, endPoint x: 173, endPoint y: 110, distance: 26.2
click at [173, 110] on td "09/09(ter)" at bounding box center [158, 111] width 51 height 28
drag, startPoint x: 147, startPoint y: 140, endPoint x: 182, endPoint y: 140, distance: 35.2
click at [182, 140] on td "10/09(qua)" at bounding box center [158, 139] width 51 height 28
drag, startPoint x: 148, startPoint y: 166, endPoint x: 165, endPoint y: 166, distance: 16.8
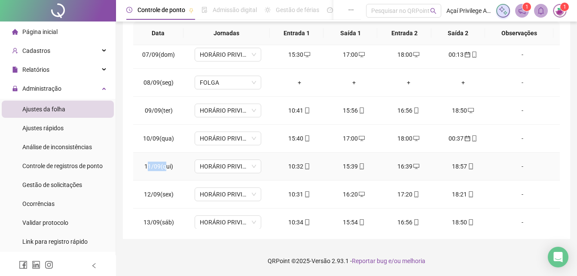
click at [165, 166] on span "11/09(qui)" at bounding box center [158, 166] width 29 height 7
drag, startPoint x: 148, startPoint y: 194, endPoint x: 165, endPoint y: 194, distance: 17.2
click at [165, 194] on span "12/09(sex)" at bounding box center [159, 194] width 30 height 7
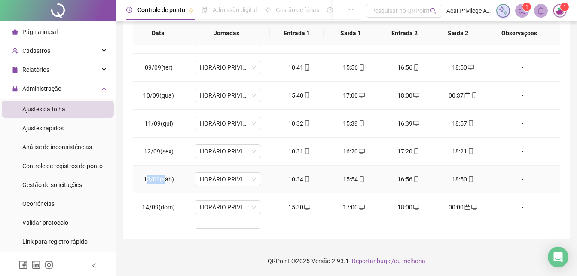
drag, startPoint x: 150, startPoint y: 184, endPoint x: 165, endPoint y: 183, distance: 15.1
click at [165, 183] on td "13/09(sáb)" at bounding box center [158, 179] width 51 height 28
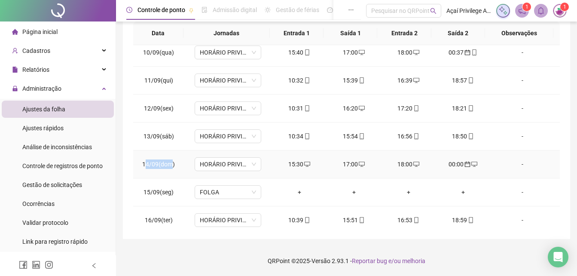
drag, startPoint x: 149, startPoint y: 163, endPoint x: 171, endPoint y: 163, distance: 22.3
click at [171, 163] on span "14/09(dom)" at bounding box center [158, 164] width 33 height 7
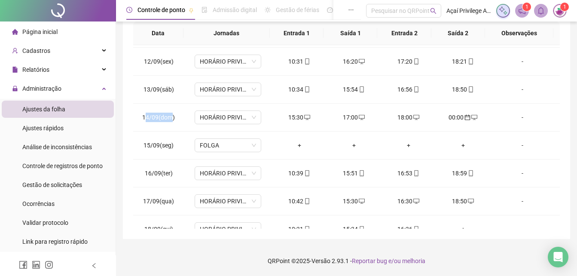
scroll to position [319, 0]
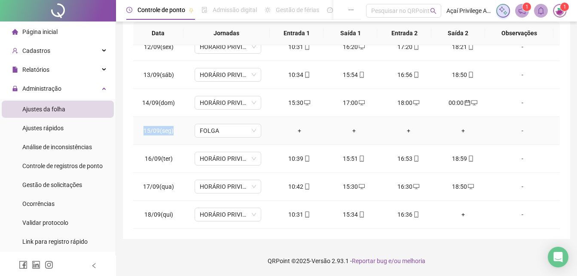
drag, startPoint x: 137, startPoint y: 130, endPoint x: 189, endPoint y: 134, distance: 53.0
click at [189, 134] on tr "15/09(seg) FOLGA + + + + -" at bounding box center [346, 131] width 427 height 28
drag, startPoint x: 142, startPoint y: 155, endPoint x: 174, endPoint y: 160, distance: 32.1
click at [174, 160] on td "16/09(ter)" at bounding box center [158, 159] width 51 height 28
drag, startPoint x: 143, startPoint y: 188, endPoint x: 173, endPoint y: 192, distance: 30.3
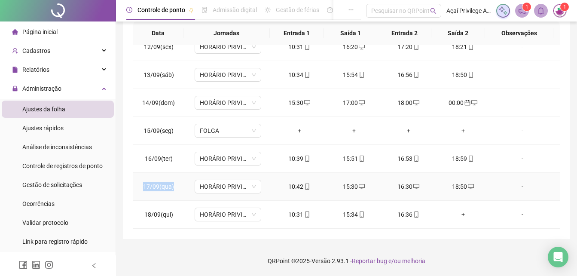
click at [173, 192] on td "17/09(qua)" at bounding box center [158, 187] width 51 height 28
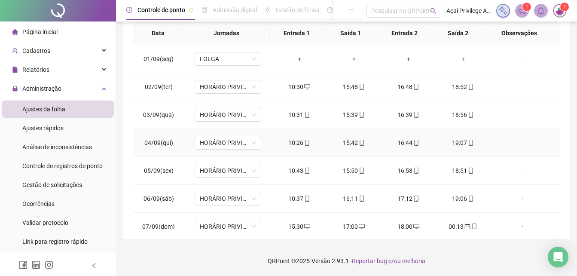
scroll to position [0, 0]
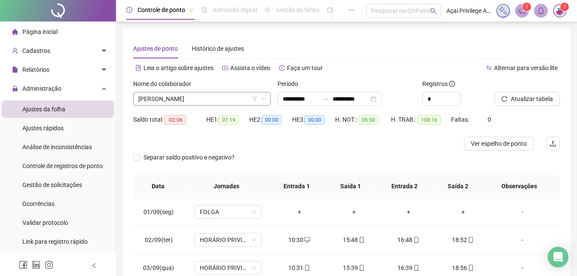
click at [234, 98] on span "LUIZ ARTHUR RODRIGUES DOS SANTOS" at bounding box center [201, 98] width 127 height 13
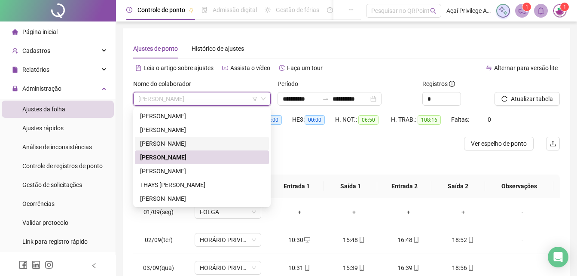
click at [185, 143] on div "IZABELLY NAYSA MARIA SILVA NEVES" at bounding box center [202, 143] width 124 height 9
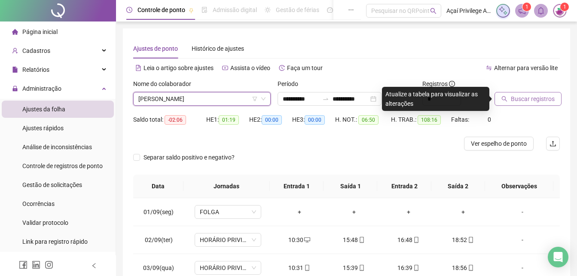
click at [523, 96] on span "Buscar registros" at bounding box center [533, 98] width 44 height 9
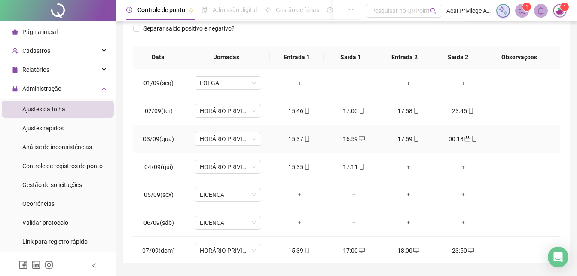
scroll to position [86, 0]
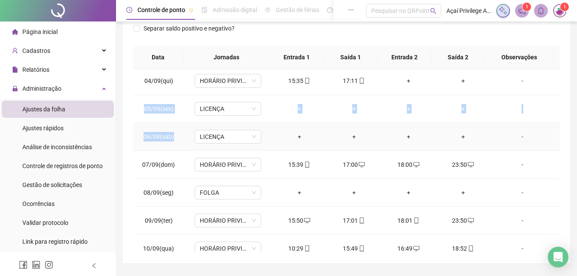
drag, startPoint x: 136, startPoint y: 106, endPoint x: 175, endPoint y: 141, distance: 52.7
click at [175, 141] on tbody "01/09(seg) FOLGA + + + + - 02/09(ter) HORÁRIO PRIVILEGE PRAZERES 15:46 17:00 17…" at bounding box center [346, 234] width 427 height 503
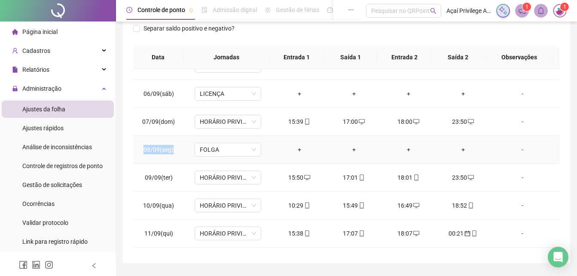
drag, startPoint x: 143, startPoint y: 147, endPoint x: 178, endPoint y: 151, distance: 34.6
click at [178, 151] on td "08/09(seg)" at bounding box center [158, 150] width 51 height 28
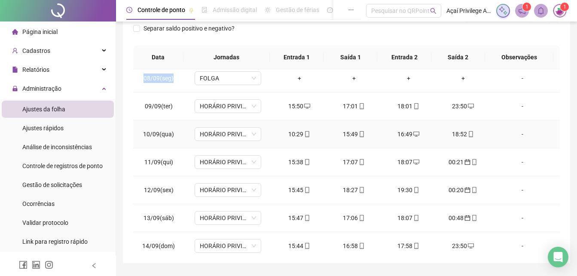
scroll to position [215, 0]
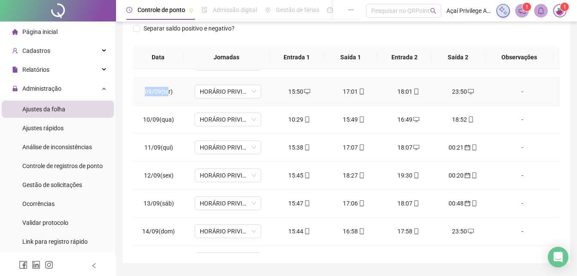
drag, startPoint x: 144, startPoint y: 91, endPoint x: 168, endPoint y: 91, distance: 24.1
click at [168, 91] on td "09/09(ter)" at bounding box center [158, 92] width 51 height 28
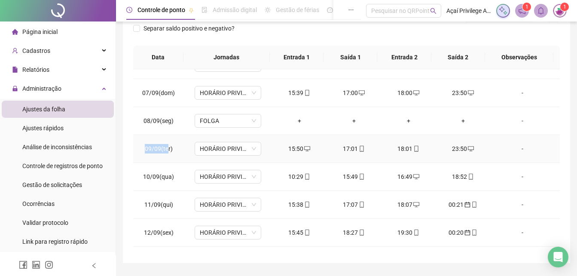
scroll to position [172, 0]
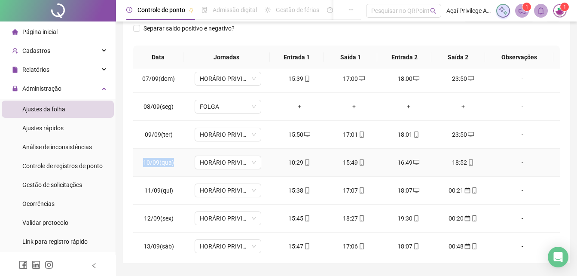
drag, startPoint x: 143, startPoint y: 164, endPoint x: 180, endPoint y: 167, distance: 37.5
click at [180, 167] on td "10/09(qua)" at bounding box center [158, 163] width 51 height 28
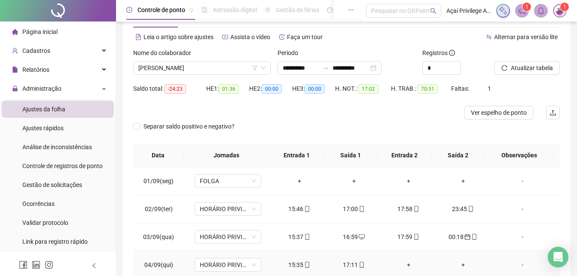
scroll to position [0, 0]
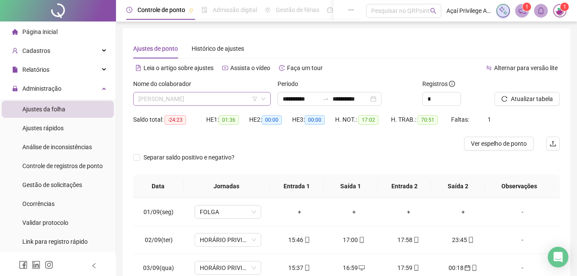
click at [205, 94] on span "IZABELLY NAYSA MARIA SILVA NEVES" at bounding box center [201, 98] width 127 height 13
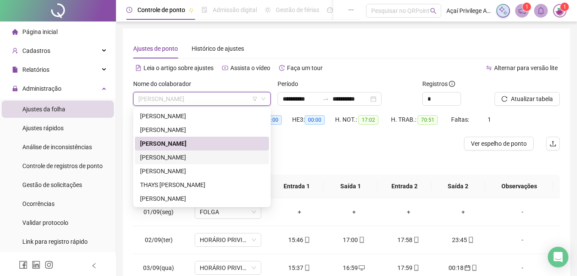
click at [193, 158] on div "LUIZ ARTHUR RODRIGUES DOS SANTOS" at bounding box center [202, 156] width 124 height 9
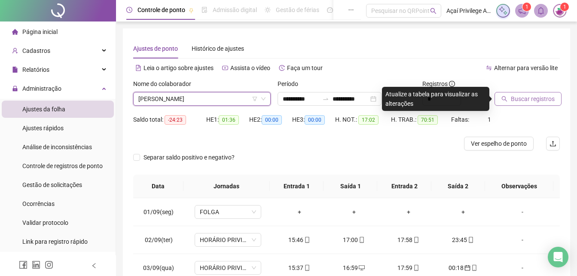
click at [521, 99] on span "Buscar registros" at bounding box center [533, 98] width 44 height 9
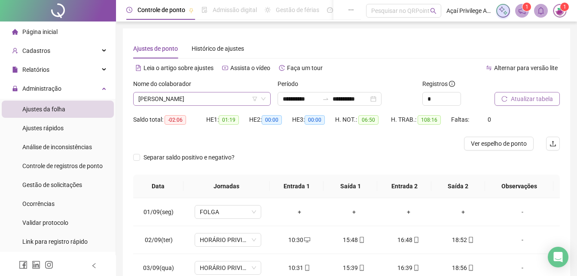
click at [201, 99] on span "LUIZ ARTHUR RODRIGUES DOS SANTOS" at bounding box center [201, 98] width 127 height 13
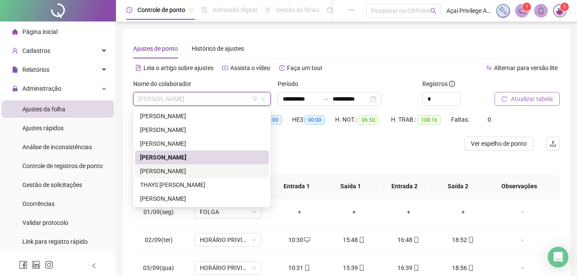
click at [185, 171] on div "MATHEUS JOSE MUNIZ DE OLIVEIRA" at bounding box center [202, 170] width 124 height 9
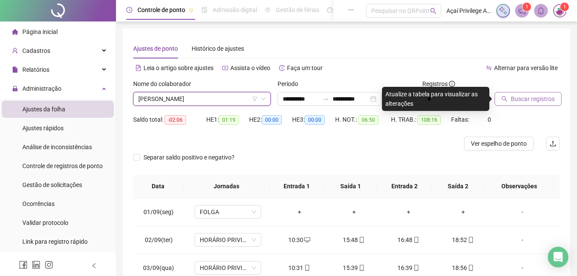
click at [523, 93] on button "Buscar registros" at bounding box center [527, 99] width 67 height 14
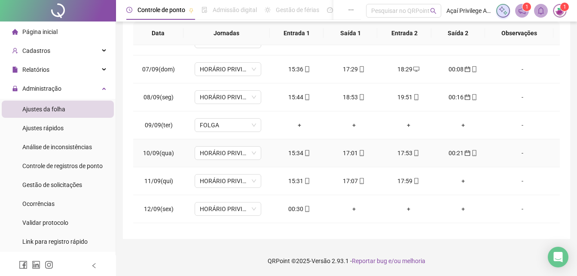
scroll to position [172, 0]
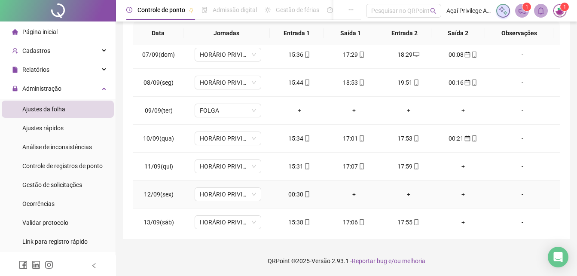
click at [293, 191] on div "00:30" at bounding box center [299, 193] width 41 height 9
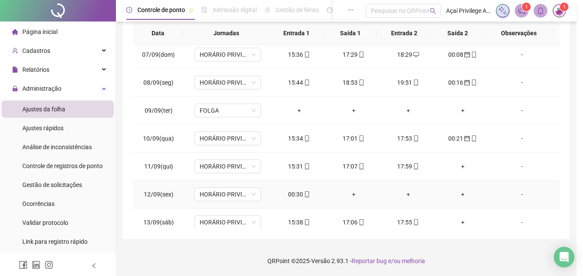
type input "**********"
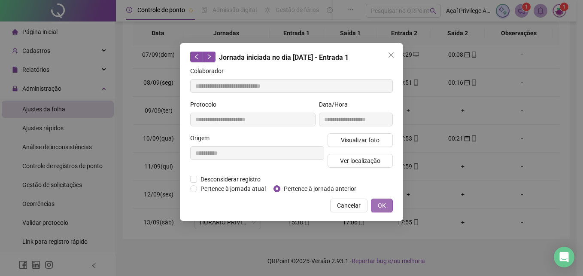
click at [386, 203] on button "OK" at bounding box center [382, 205] width 22 height 14
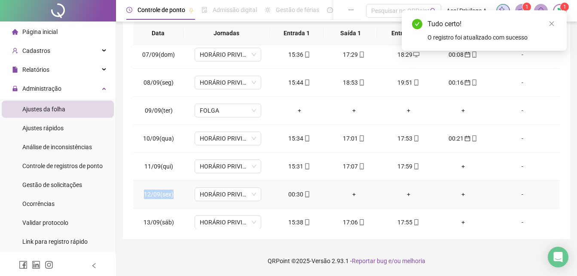
drag, startPoint x: 143, startPoint y: 193, endPoint x: 173, endPoint y: 191, distance: 29.8
click at [173, 191] on td "12/09(sex)" at bounding box center [158, 194] width 51 height 28
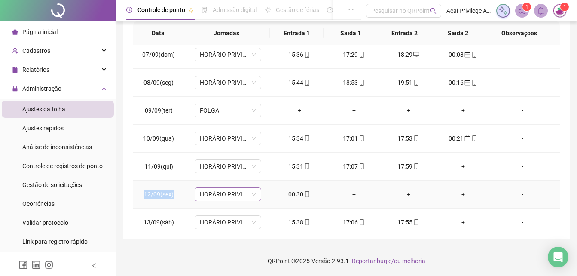
drag, startPoint x: 173, startPoint y: 191, endPoint x: 246, endPoint y: 196, distance: 73.6
click at [246, 196] on span "HORÁRIO PRIVILEGE PRAZERES" at bounding box center [228, 194] width 56 height 13
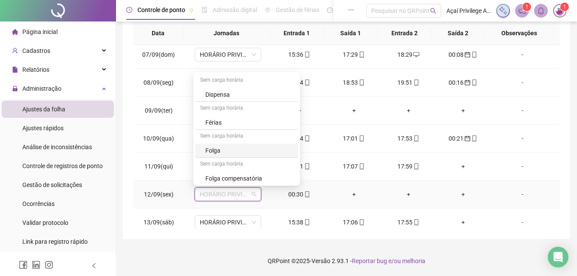
scroll to position [43, 0]
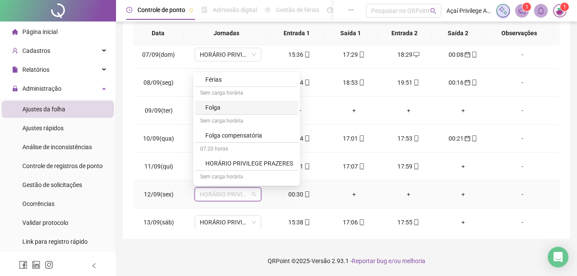
click at [224, 107] on div "Folga" at bounding box center [249, 107] width 88 height 9
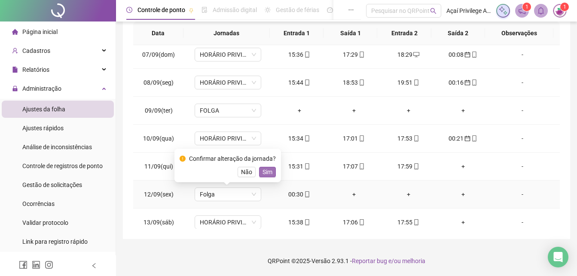
click at [267, 174] on span "Sim" at bounding box center [267, 171] width 10 height 9
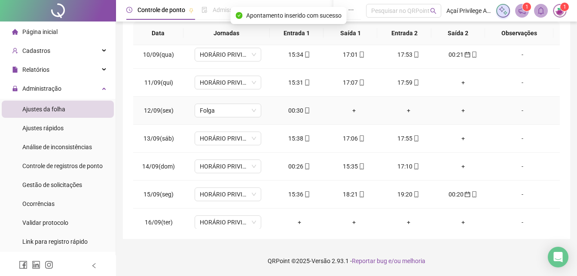
scroll to position [258, 0]
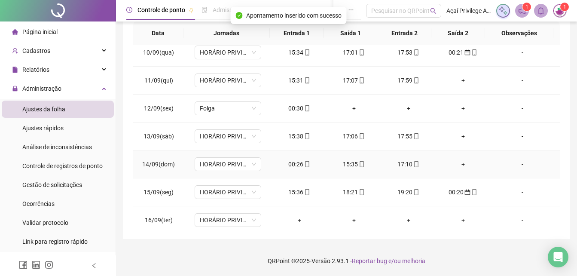
click at [294, 163] on div "00:26" at bounding box center [299, 163] width 41 height 9
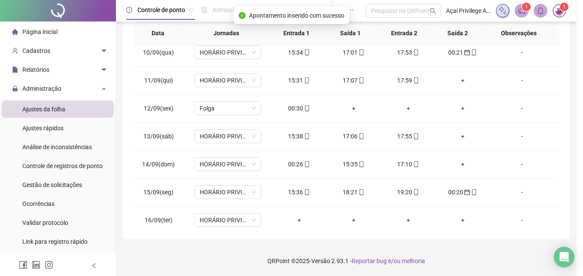
type input "**********"
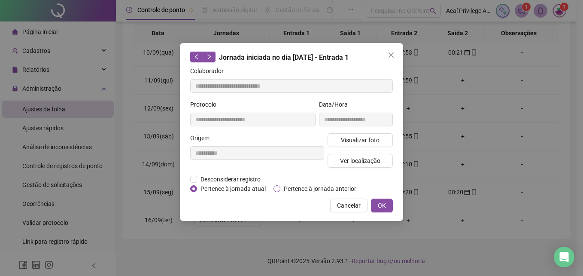
click at [287, 186] on span "Pertence à jornada anterior" at bounding box center [319, 188] width 79 height 9
click at [380, 203] on span "OK" at bounding box center [382, 205] width 8 height 9
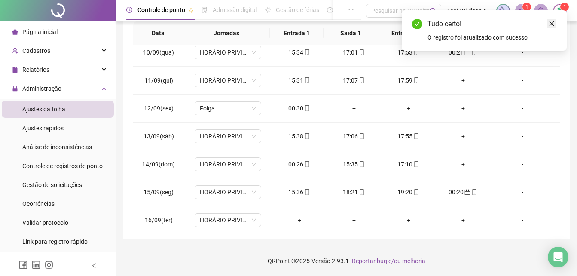
click at [554, 25] on icon "close" at bounding box center [552, 24] width 6 height 6
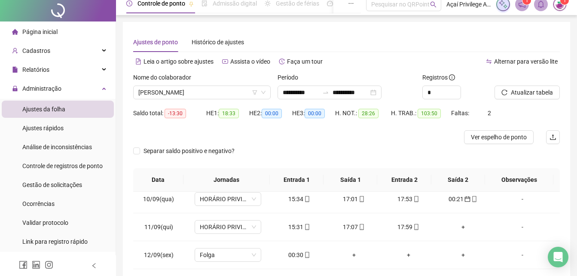
scroll to position [0, 0]
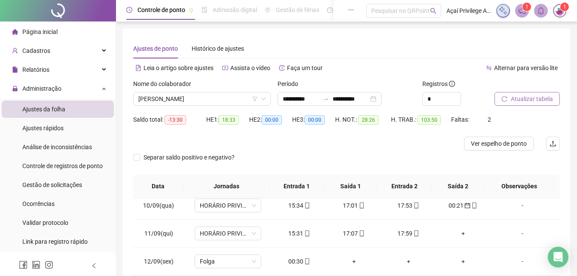
click at [535, 95] on span "Atualizar tabela" at bounding box center [532, 98] width 42 height 9
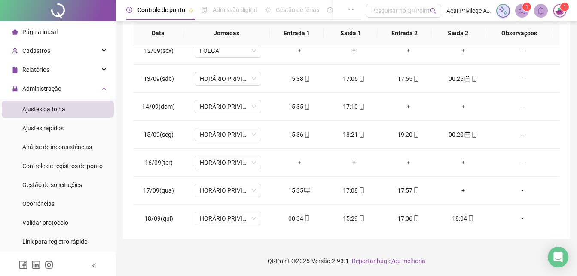
scroll to position [319, 0]
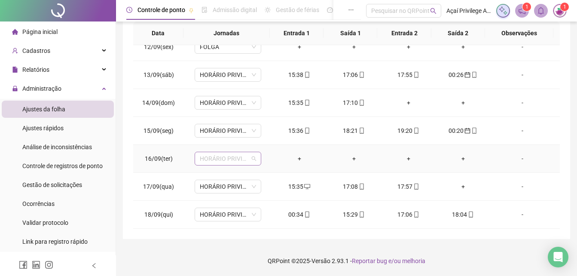
click at [244, 158] on span "HORÁRIO PRIVILEGE PRAZERES" at bounding box center [228, 158] width 56 height 13
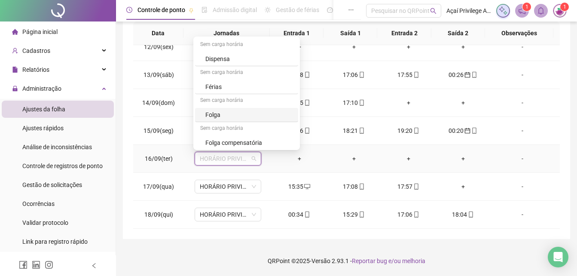
click at [208, 112] on div "Folga" at bounding box center [249, 114] width 88 height 9
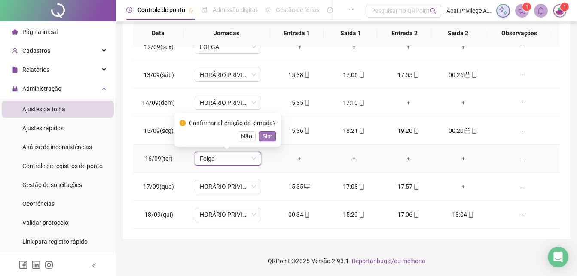
click at [270, 137] on span "Sim" at bounding box center [267, 135] width 10 height 9
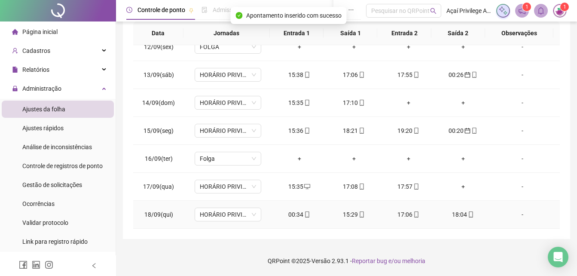
click at [290, 212] on div "00:34" at bounding box center [299, 214] width 41 height 9
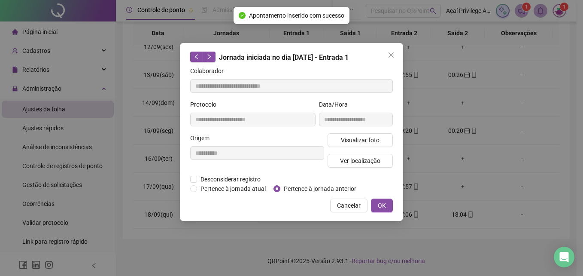
type input "**********"
click at [290, 191] on span "Pertence à jornada anterior" at bounding box center [319, 188] width 79 height 9
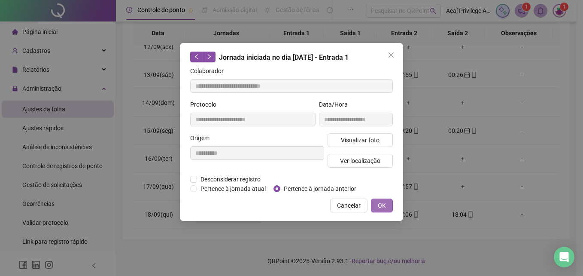
click at [376, 203] on button "OK" at bounding box center [382, 205] width 22 height 14
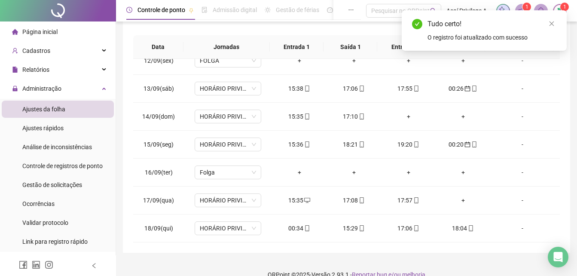
scroll to position [0, 0]
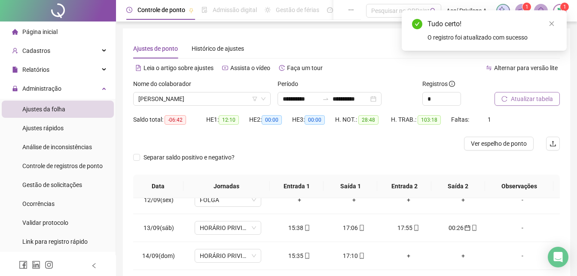
click at [532, 97] on span "Atualizar tabela" at bounding box center [532, 98] width 42 height 9
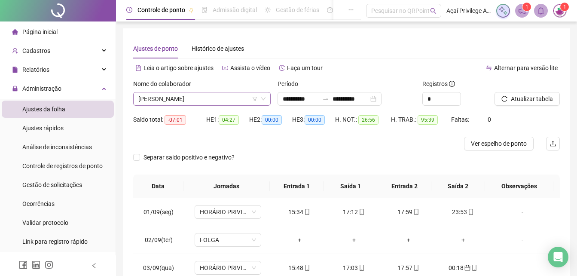
click at [231, 97] on span "MATHEUS JOSE MUNIZ DE OLIVEIRA" at bounding box center [201, 98] width 127 height 13
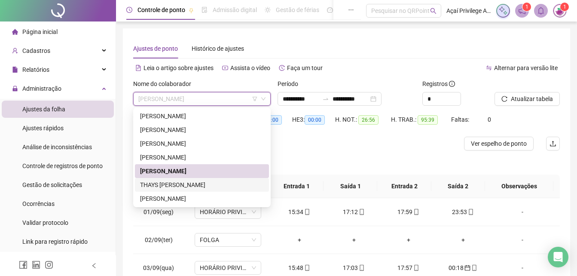
click at [186, 183] on div "THAYS BRITO DA SILVA" at bounding box center [202, 184] width 124 height 9
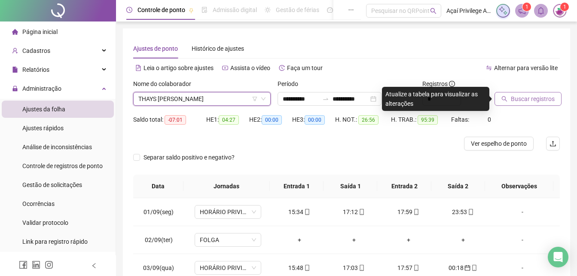
click at [548, 98] on span "Buscar registros" at bounding box center [533, 98] width 44 height 9
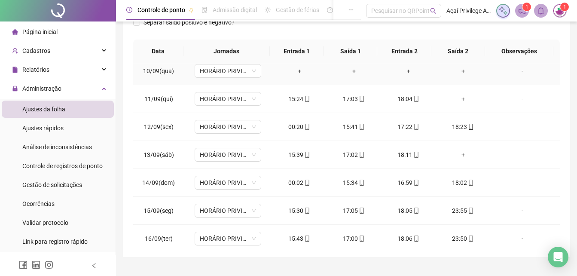
scroll to position [258, 0]
click at [291, 128] on div "00:20" at bounding box center [299, 126] width 41 height 9
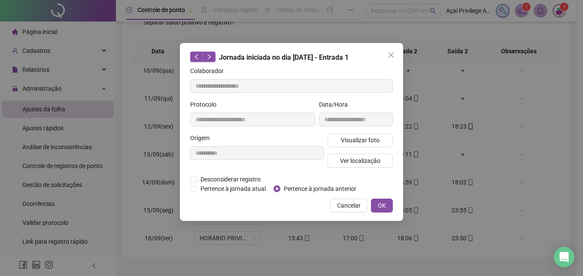
type input "**********"
click at [288, 186] on span "Pertence à jornada anterior" at bounding box center [319, 188] width 79 height 9
click at [386, 203] on button "OK" at bounding box center [382, 205] width 22 height 14
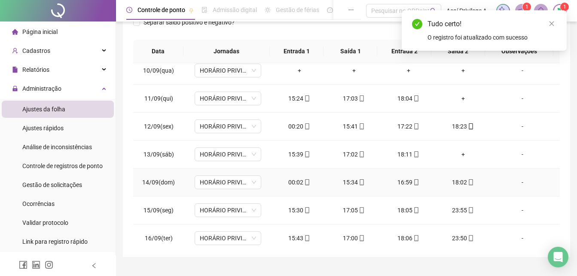
click at [290, 184] on div "00:02" at bounding box center [299, 181] width 41 height 9
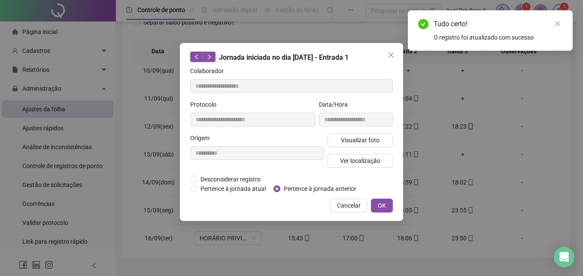
type input "**********"
click at [311, 188] on span "Pertence à jornada anterior" at bounding box center [319, 188] width 79 height 9
click at [386, 202] on button "OK" at bounding box center [382, 205] width 22 height 14
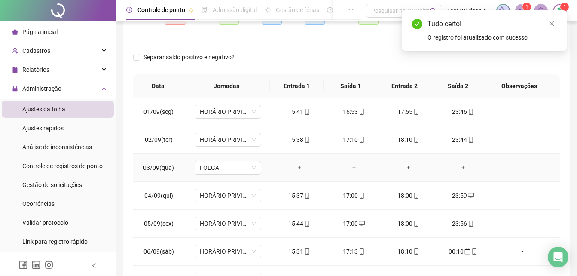
scroll to position [0, 0]
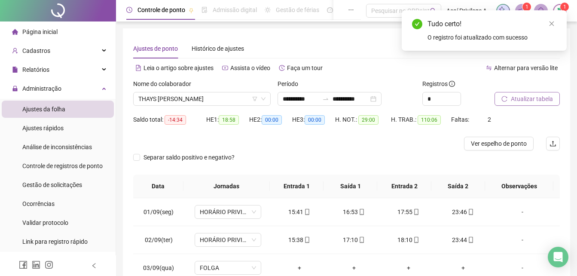
click at [529, 99] on span "Atualizar tabela" at bounding box center [532, 98] width 42 height 9
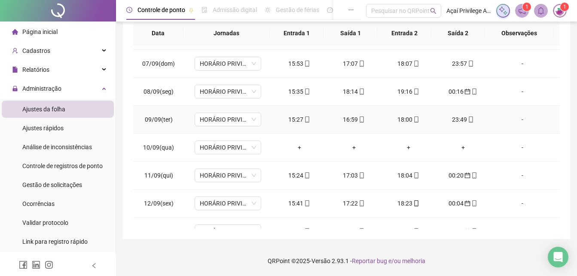
scroll to position [215, 0]
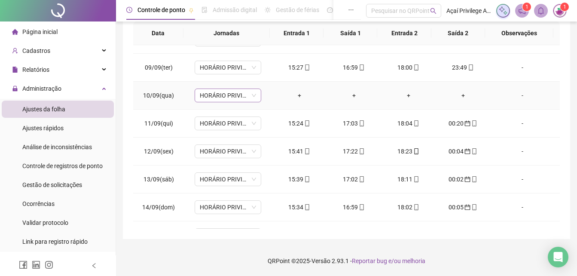
click at [226, 98] on span "HORÁRIO PRIVILEGE PRAZERES" at bounding box center [228, 95] width 56 height 13
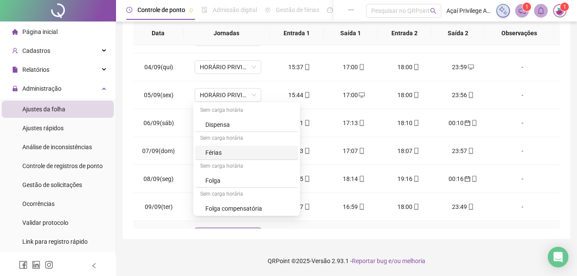
scroll to position [86, 0]
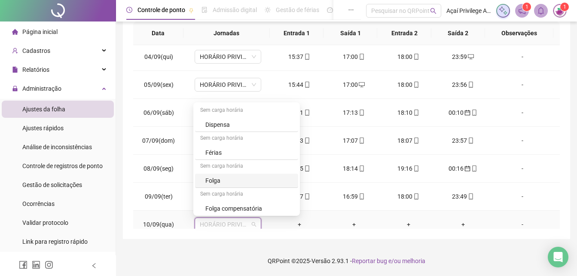
click at [251, 180] on div "Folga" at bounding box center [249, 180] width 88 height 9
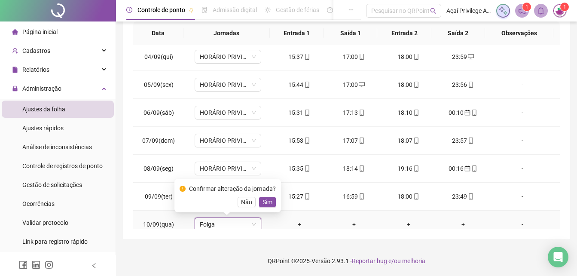
click at [269, 203] on span "Sim" at bounding box center [267, 201] width 10 height 9
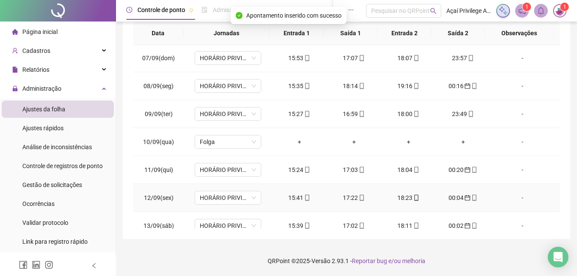
scroll to position [172, 0]
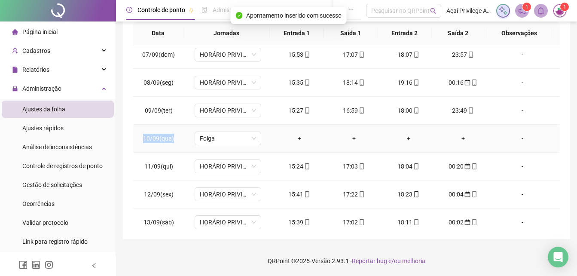
drag, startPoint x: 139, startPoint y: 137, endPoint x: 176, endPoint y: 140, distance: 36.6
click at [176, 140] on td "10/09(qua)" at bounding box center [158, 139] width 51 height 28
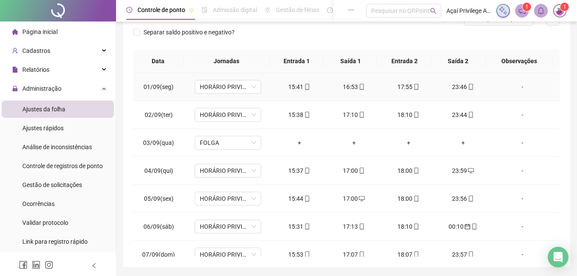
scroll to position [110, 0]
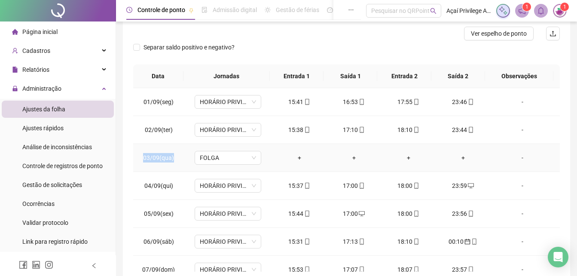
drag, startPoint x: 143, startPoint y: 158, endPoint x: 177, endPoint y: 159, distance: 33.1
click at [177, 159] on td "03/09(qua)" at bounding box center [158, 158] width 51 height 28
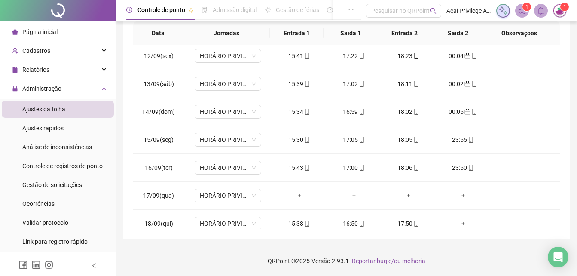
scroll to position [319, 0]
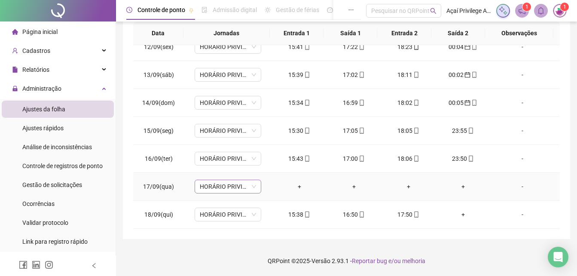
click at [225, 188] on span "HORÁRIO PRIVILEGE PRAZERES" at bounding box center [228, 186] width 56 height 13
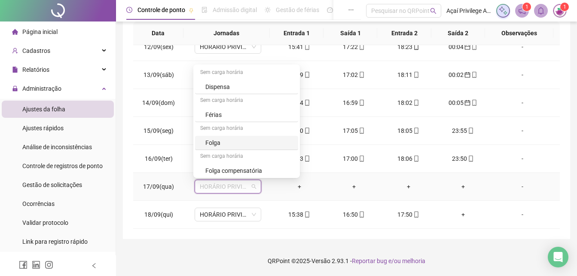
click at [224, 143] on div "Folga" at bounding box center [249, 142] width 88 height 9
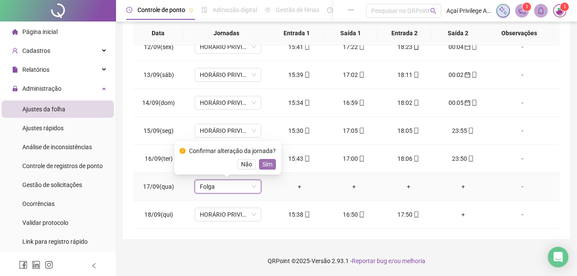
click at [267, 161] on span "Sim" at bounding box center [267, 163] width 10 height 9
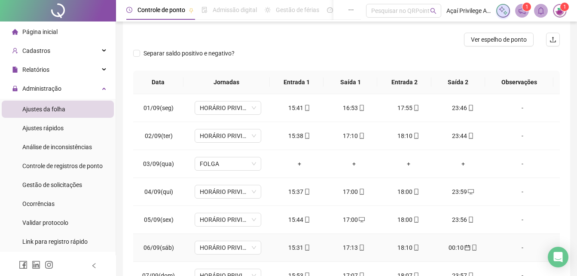
scroll to position [0, 0]
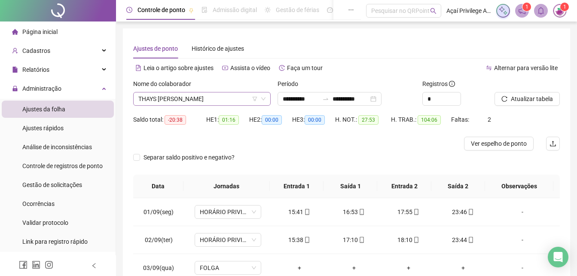
click at [175, 97] on span "THAYS BRITO DA SILVA" at bounding box center [201, 98] width 127 height 13
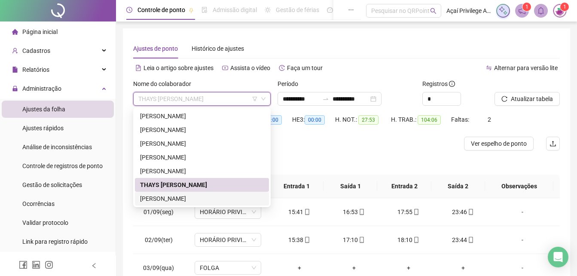
click at [187, 195] on div "THUANY KETILE ARAÚJO BERNARDO DA SILVA" at bounding box center [202, 198] width 124 height 9
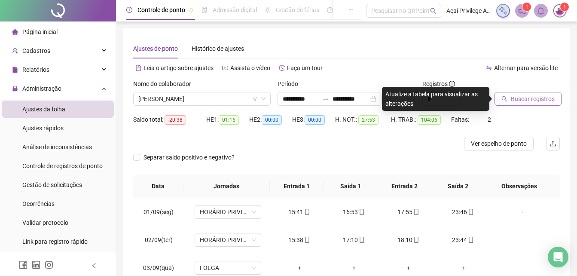
click at [512, 102] on span "Buscar registros" at bounding box center [533, 98] width 44 height 9
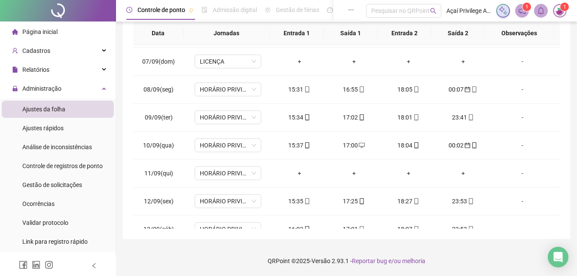
scroll to position [173, 0]
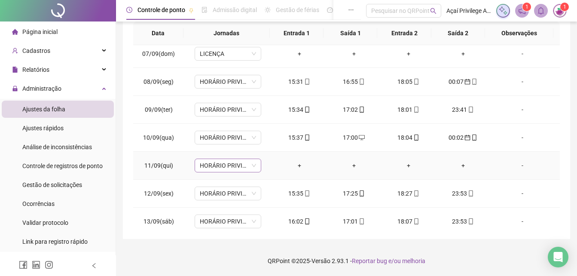
click at [252, 164] on span "HORÁRIO PRIVILEGE PRAZERES" at bounding box center [228, 165] width 56 height 13
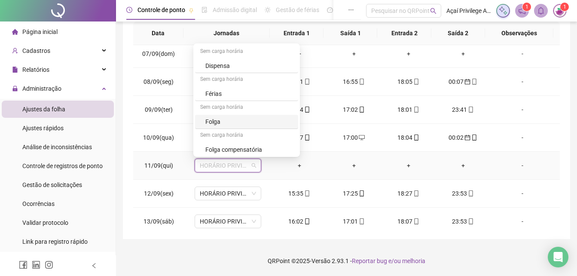
click at [227, 120] on div "Folga" at bounding box center [249, 121] width 88 height 9
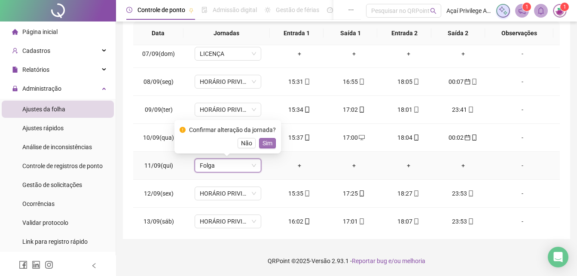
click at [267, 146] on span "Sim" at bounding box center [267, 142] width 10 height 9
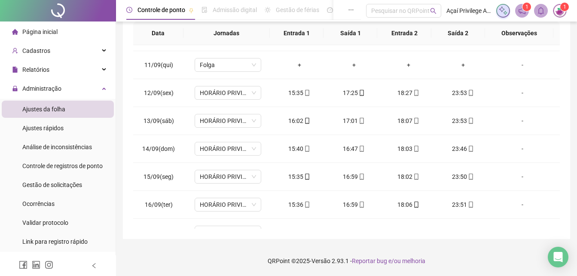
scroll to position [313, 0]
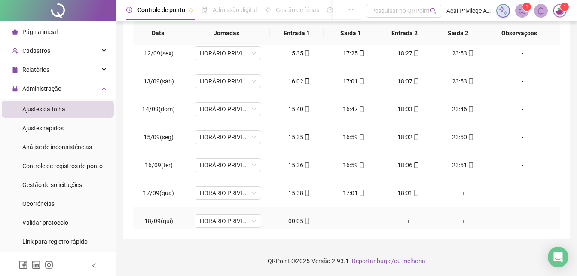
click at [297, 222] on div "00:05" at bounding box center [299, 220] width 41 height 9
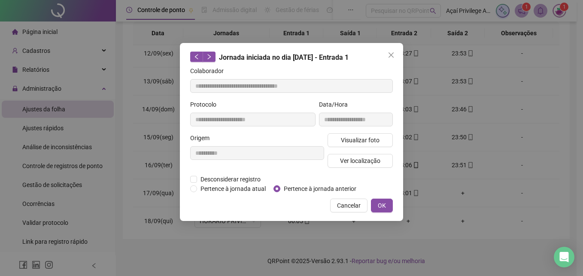
type input "**********"
click at [301, 188] on span "Pertence à jornada anterior" at bounding box center [319, 188] width 79 height 9
click at [382, 204] on span "OK" at bounding box center [382, 205] width 8 height 9
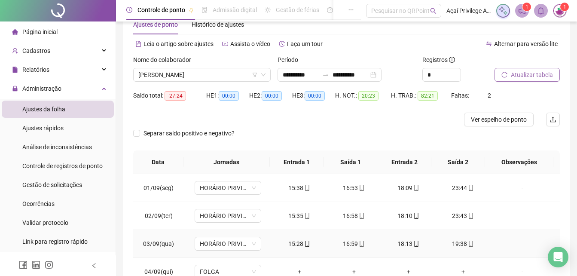
scroll to position [0, 0]
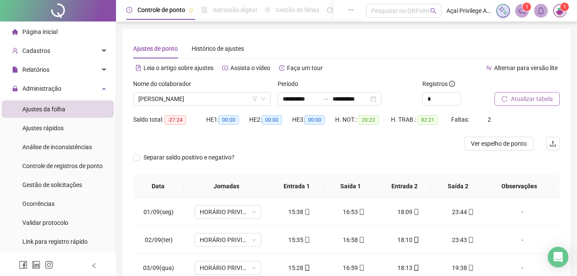
click at [523, 103] on span "Atualizar tabela" at bounding box center [532, 98] width 42 height 9
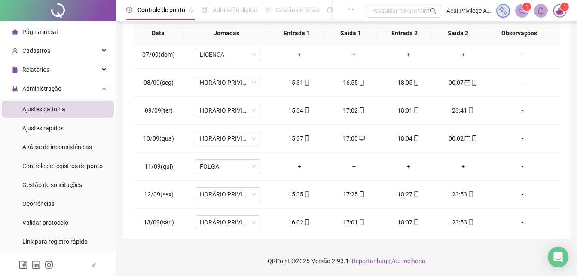
scroll to position [319, 0]
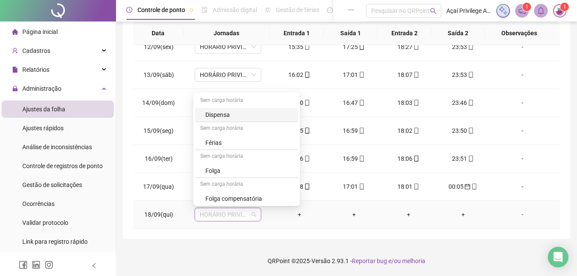
click at [244, 214] on span "HORÁRIO PRIVILEGE PRAZERES" at bounding box center [228, 214] width 56 height 13
click at [231, 170] on div "Folga" at bounding box center [249, 170] width 88 height 9
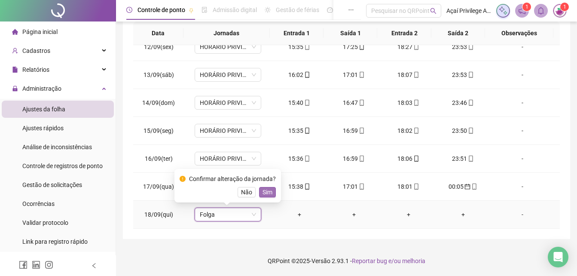
click at [264, 195] on span "Sim" at bounding box center [267, 191] width 10 height 9
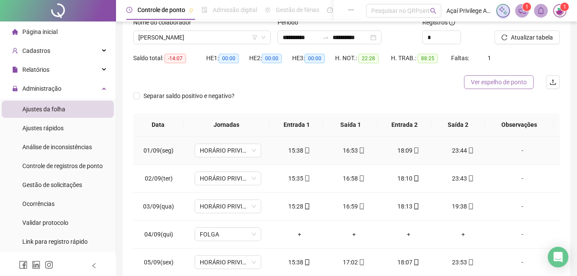
scroll to position [0, 0]
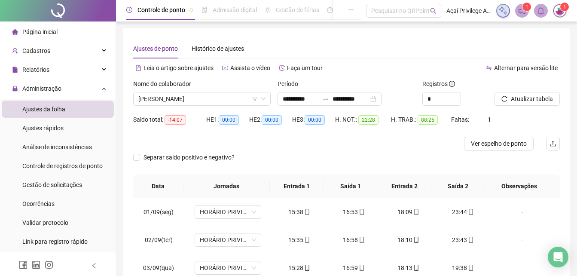
click at [178, 106] on div "Nome do colaborador THUANY KETILE ARAÚJO BERNARDO DA SILVA" at bounding box center [202, 96] width 144 height 34
click at [177, 104] on span "THUANY KETILE ARAÚJO BERNARDO DA SILVA" at bounding box center [201, 98] width 127 height 13
click at [396, 36] on div "**********" at bounding box center [346, 209] width 447 height 363
click at [76, 88] on div "Administração" at bounding box center [58, 88] width 112 height 17
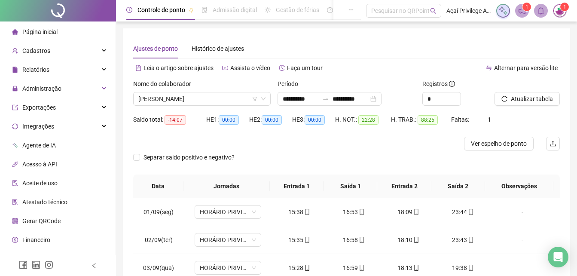
click at [561, 15] on img at bounding box center [559, 10] width 13 height 13
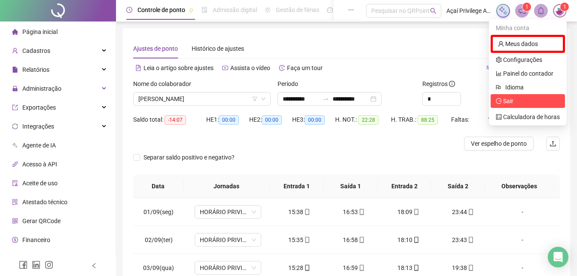
click at [512, 100] on span "Sair" at bounding box center [508, 101] width 10 height 7
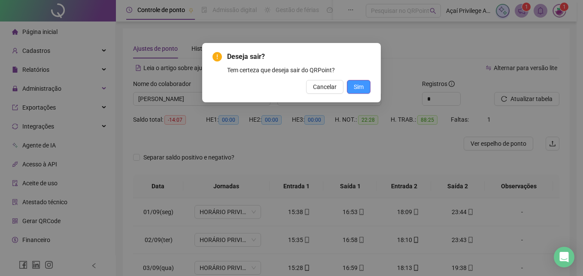
click at [359, 88] on span "Sim" at bounding box center [359, 86] width 10 height 9
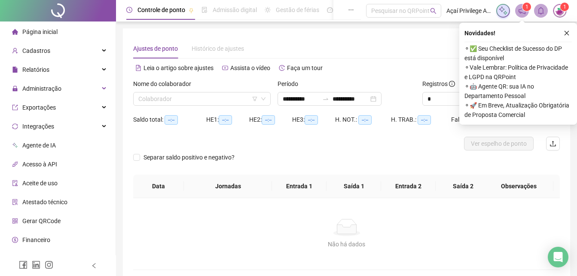
click at [567, 32] on icon "close" at bounding box center [567, 33] width 6 height 6
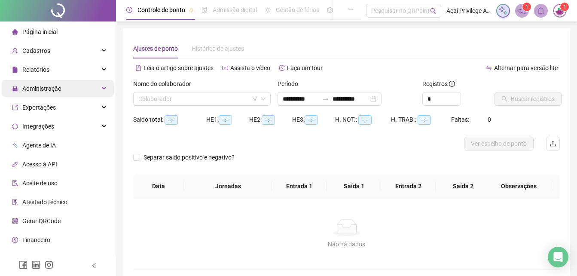
click at [78, 90] on div "Administração" at bounding box center [58, 88] width 112 height 17
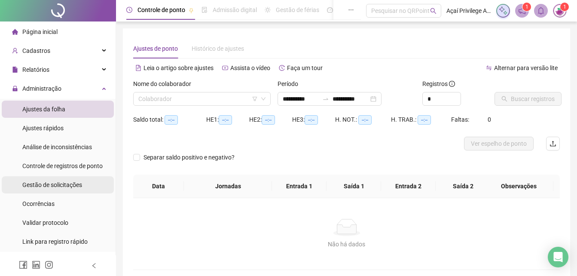
click at [62, 185] on span "Gestão de solicitações" at bounding box center [52, 184] width 60 height 7
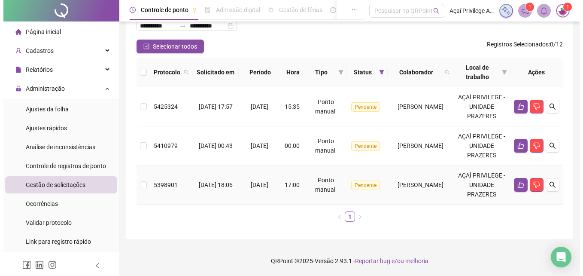
scroll to position [86, 0]
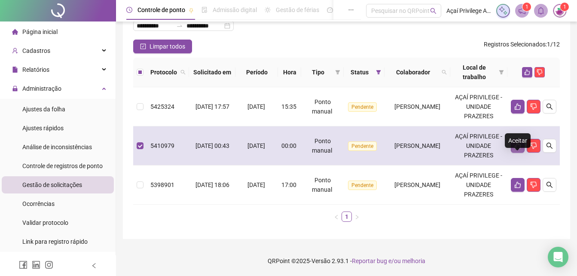
click at [523, 139] on button "button" at bounding box center [518, 146] width 14 height 14
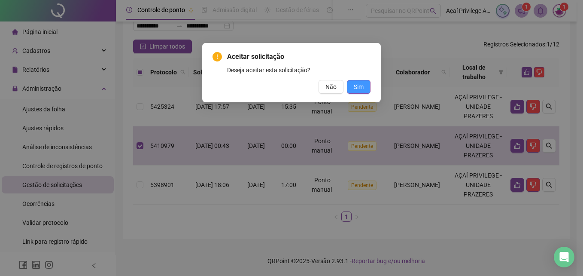
click at [361, 87] on span "Sim" at bounding box center [359, 86] width 10 height 9
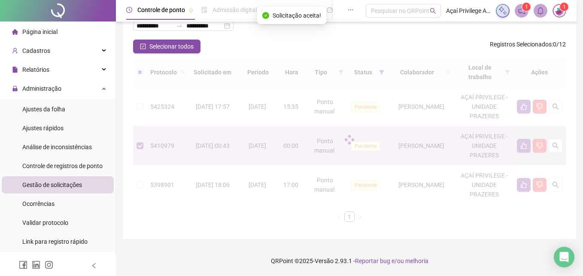
scroll to position [40, 0]
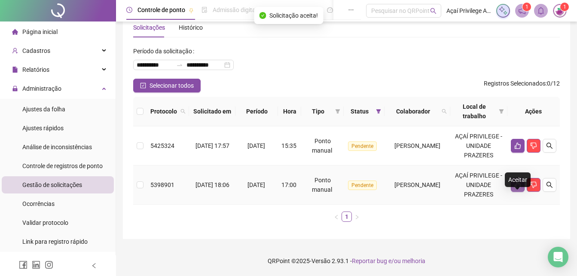
click at [519, 181] on icon "like" at bounding box center [517, 184] width 7 height 7
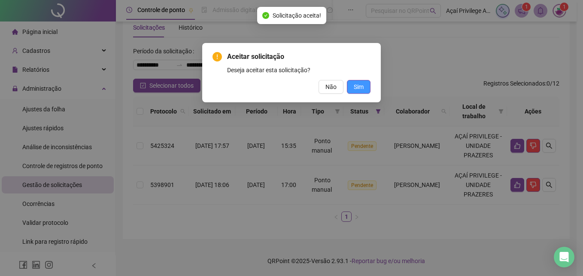
click at [361, 88] on span "Sim" at bounding box center [359, 86] width 10 height 9
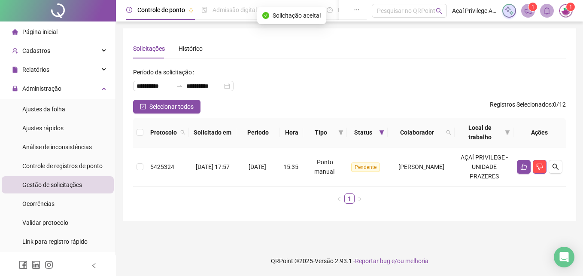
scroll to position [0, 0]
click at [514, 130] on th "Ações" at bounding box center [540, 133] width 52 height 30
click at [523, 170] on icon "like" at bounding box center [524, 167] width 6 height 6
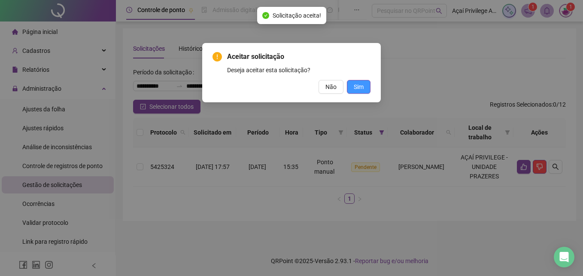
click at [360, 86] on span "Sim" at bounding box center [359, 86] width 10 height 9
